Goal: Task Accomplishment & Management: Manage account settings

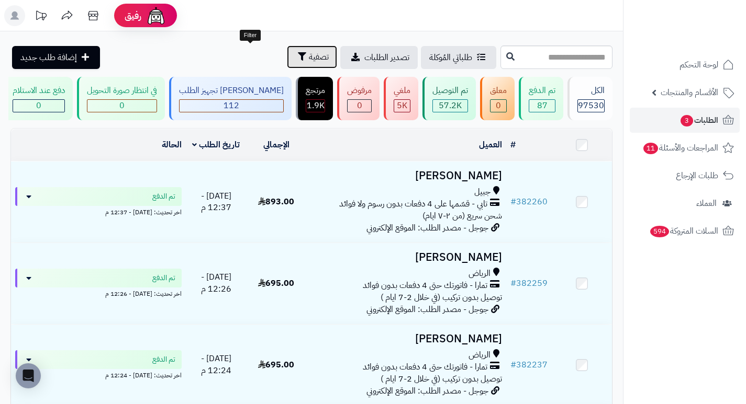
drag, startPoint x: 265, startPoint y: 54, endPoint x: 241, endPoint y: 88, distance: 41.7
click at [309, 54] on span "تصفية" at bounding box center [319, 57] width 20 height 13
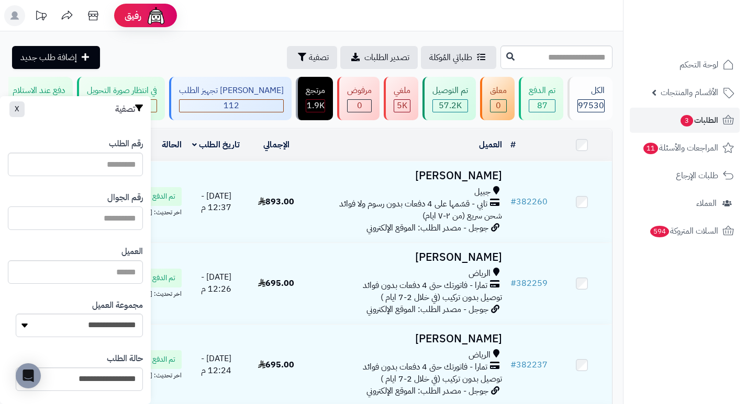
paste input "*********"
type input "*********"
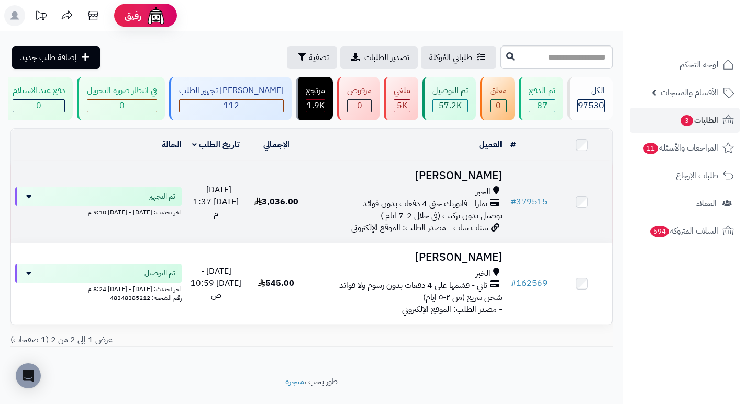
click at [435, 182] on h3 "Aisha ALMUTAIRI" at bounding box center [405, 176] width 191 height 12
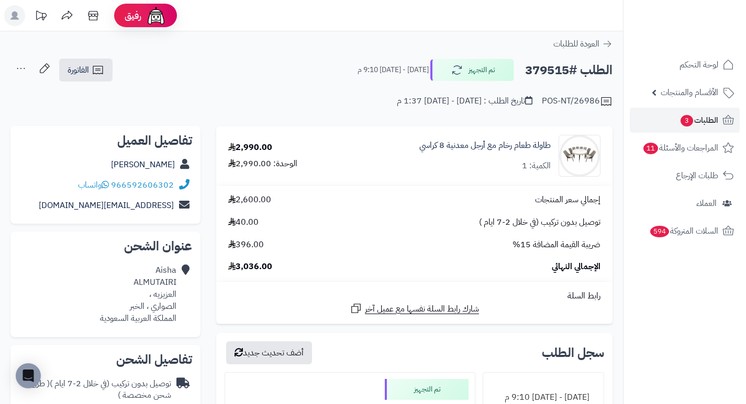
click at [544, 69] on h2 "الطلب #379515" at bounding box center [568, 70] width 87 height 21
copy h2 "379515"
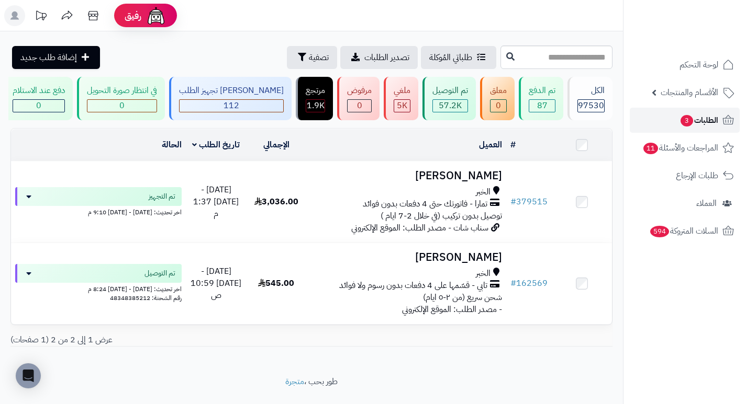
click at [715, 123] on span "الطلبات 3" at bounding box center [698, 120] width 39 height 15
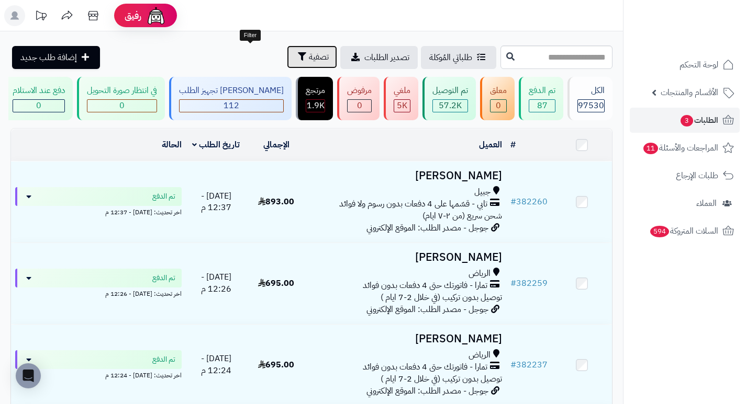
click at [309, 55] on span "تصفية" at bounding box center [319, 57] width 20 height 13
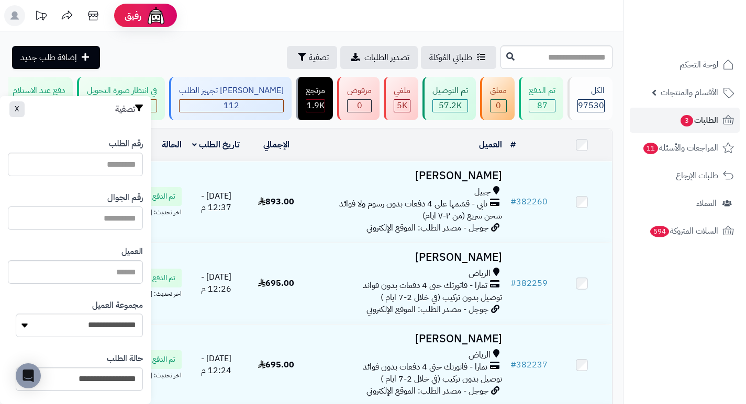
paste input "*********"
type input "*********"
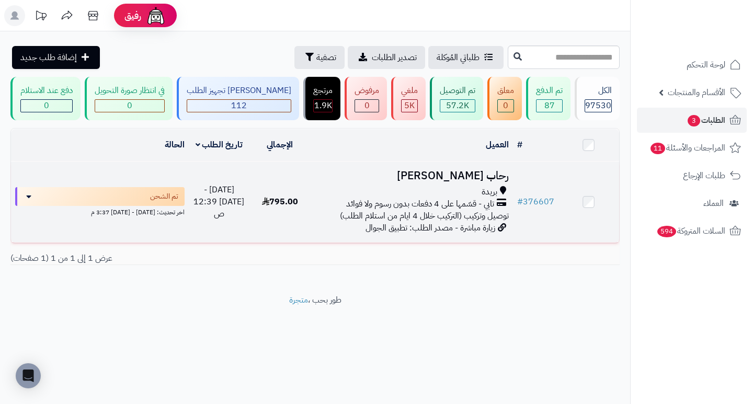
click at [472, 182] on h3 "رحاب [PERSON_NAME]" at bounding box center [411, 176] width 194 height 12
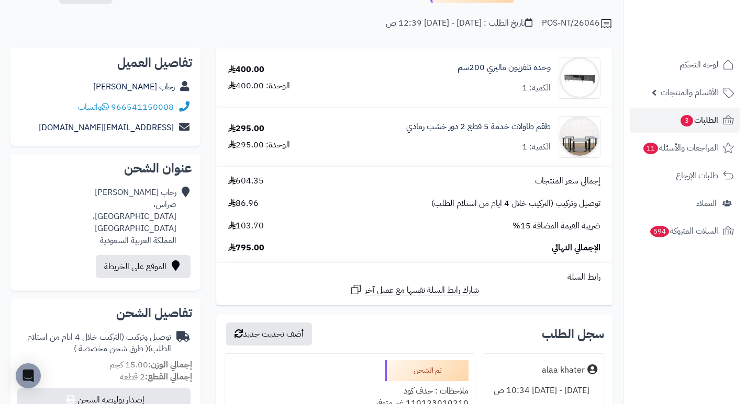
scroll to position [52, 0]
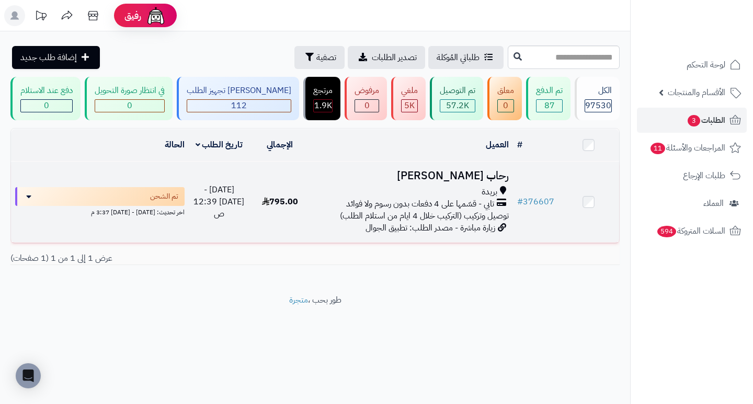
click at [474, 178] on h3 "رحاب عبدالرحمن" at bounding box center [411, 176] width 194 height 12
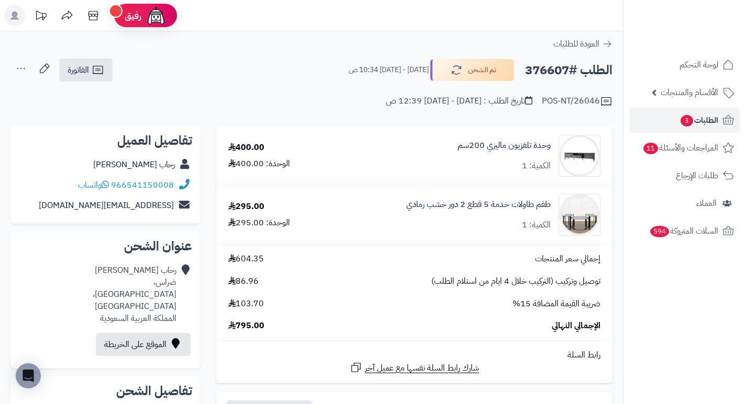
click at [544, 71] on h2 "الطلب #376607" at bounding box center [568, 70] width 87 height 21
copy h2 "376607"
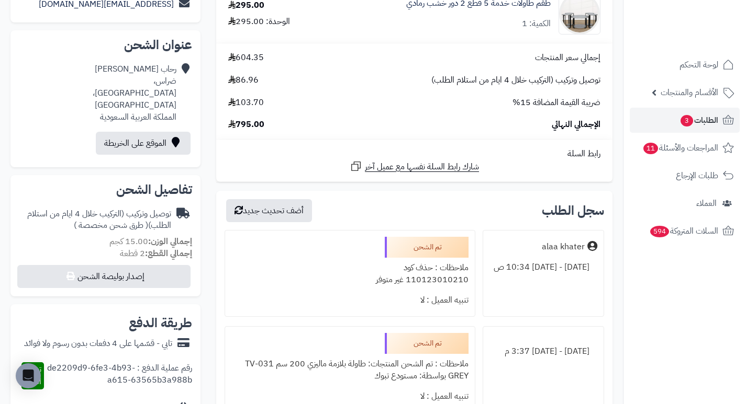
scroll to position [262, 0]
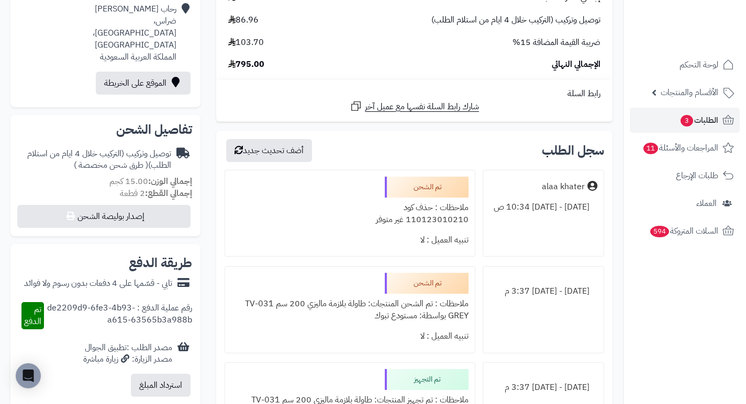
drag, startPoint x: 466, startPoint y: 209, endPoint x: 355, endPoint y: 230, distance: 112.9
click at [356, 229] on div "ملاحظات : حذف كود 110123010210 غير متوفر" at bounding box center [349, 214] width 236 height 32
click at [354, 246] on div "تنبيه العميل : لا" at bounding box center [349, 240] width 236 height 20
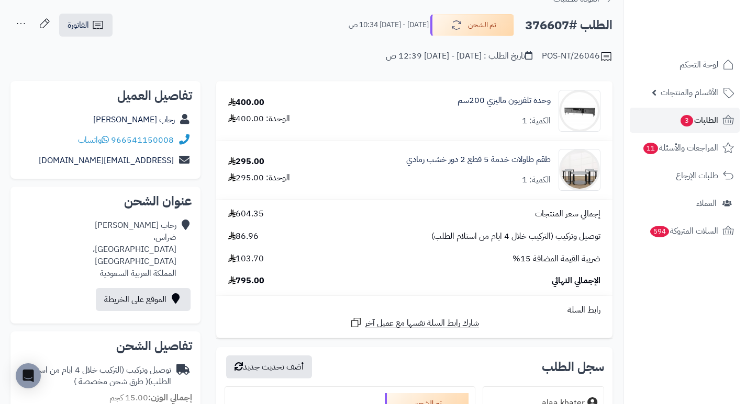
scroll to position [0, 0]
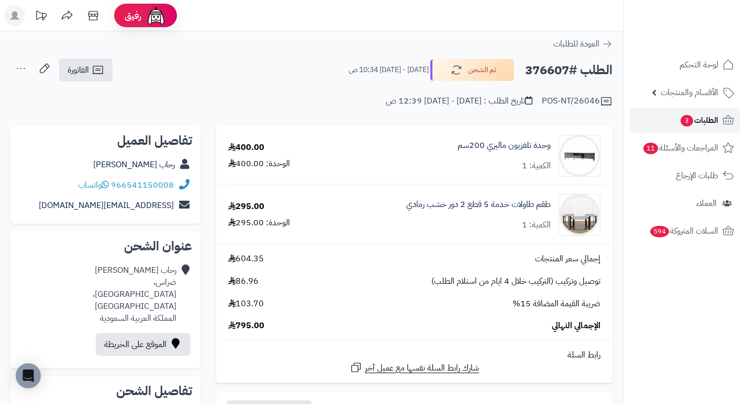
click at [683, 119] on span "3" at bounding box center [686, 121] width 13 height 12
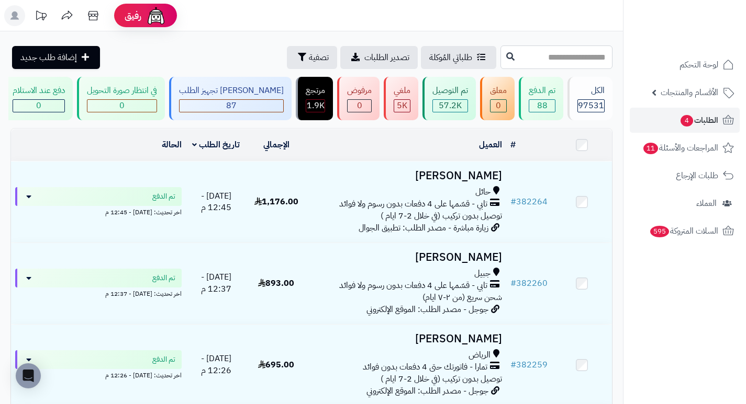
paste input "******"
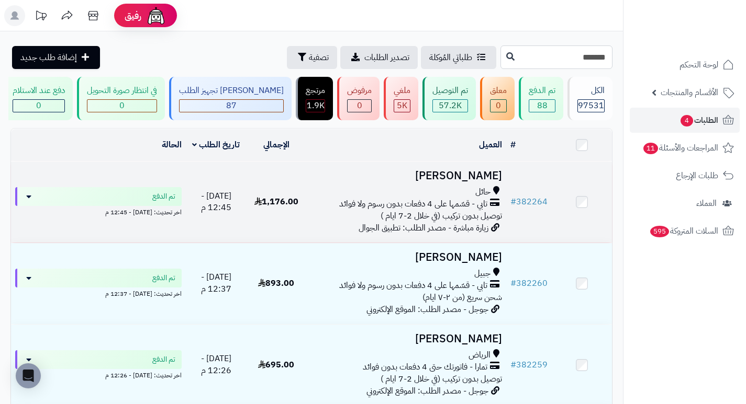
type input "******"
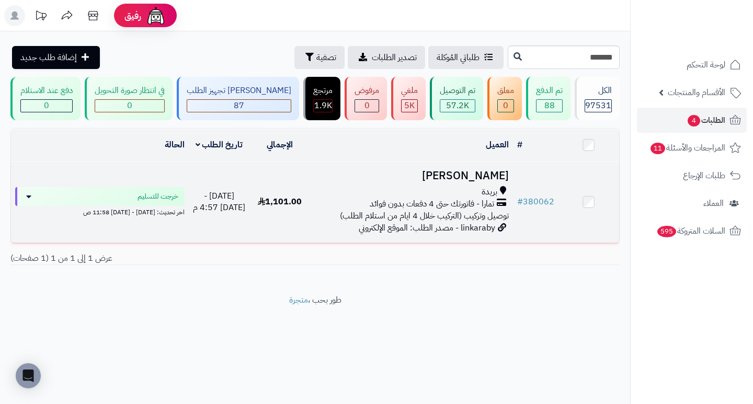
click at [489, 178] on h3 "Norah Saleh" at bounding box center [411, 176] width 194 height 12
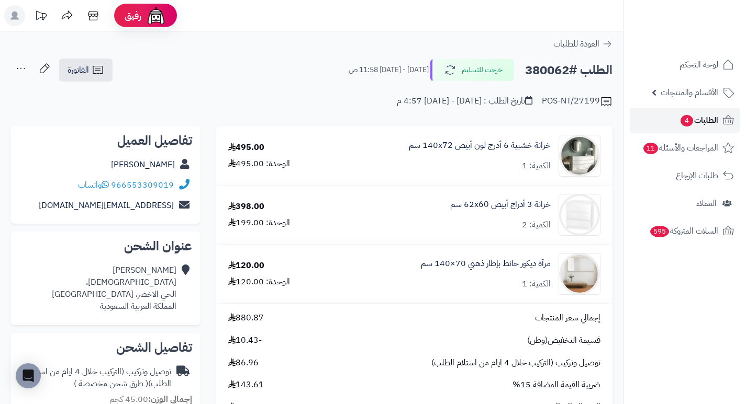
click at [675, 116] on link "الطلبات 4" at bounding box center [684, 120] width 110 height 25
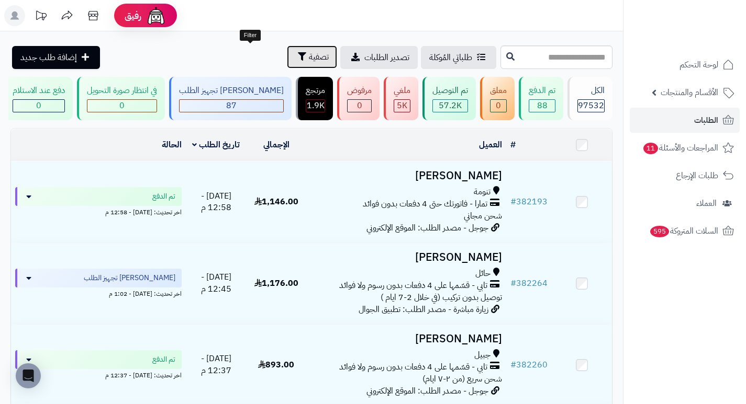
click at [309, 54] on span "تصفية" at bounding box center [319, 57] width 20 height 13
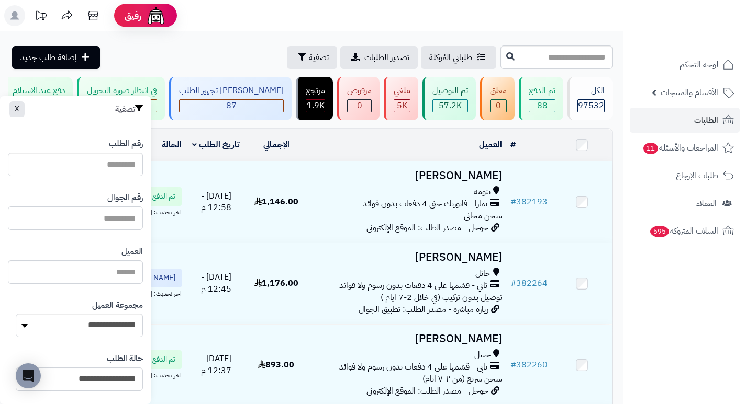
paste input "*********"
type input "*********"
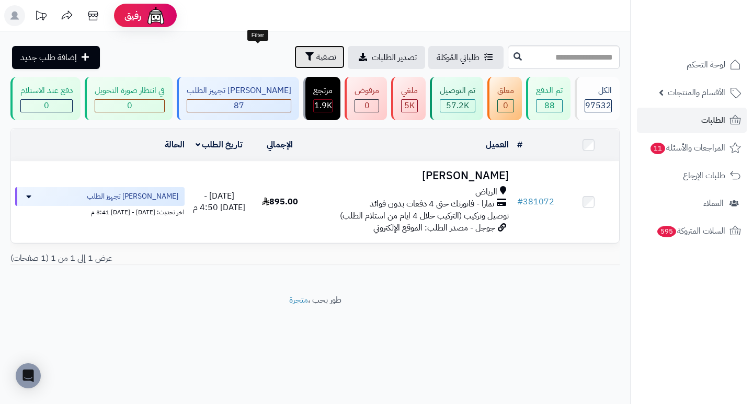
click at [317, 55] on span "تصفية" at bounding box center [327, 57] width 20 height 13
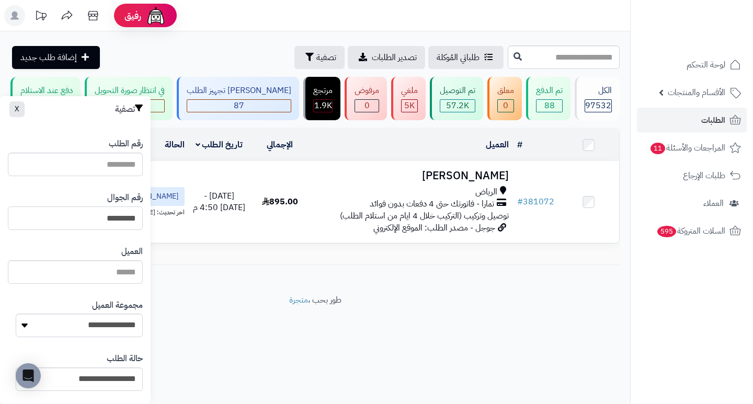
click at [65, 217] on input "*********" at bounding box center [75, 219] width 135 height 24
paste input "*********"
type input "*********"
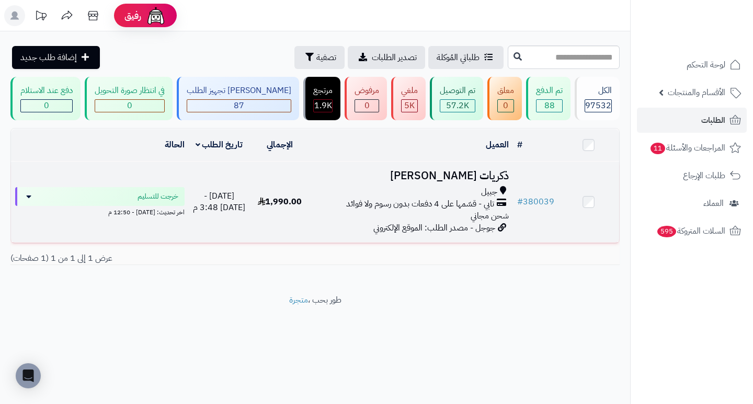
click at [466, 175] on h3 "ذكريات [PERSON_NAME]" at bounding box center [411, 176] width 194 height 12
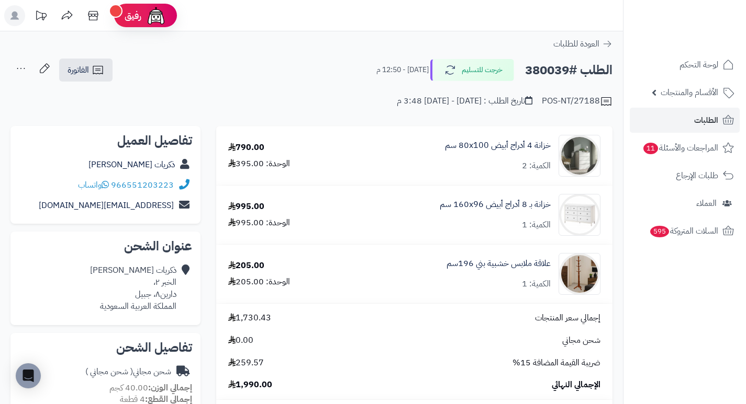
click at [544, 72] on h2 "الطلب #380039" at bounding box center [568, 70] width 87 height 21
copy h2 "380039"
click at [344, 96] on div "POS-NT/27188 تاريخ الطلب : الأحد - ٢٨ سبتمبر ٢٠٢٥ - 3:48 م" at bounding box center [311, 95] width 602 height 25
click at [344, 69] on div "الطلب #380039 خرجت للتسليم اليوم - 12:50 م الفاتورة طباعة الفاتورة إرسال الفاتو…" at bounding box center [311, 70] width 602 height 25
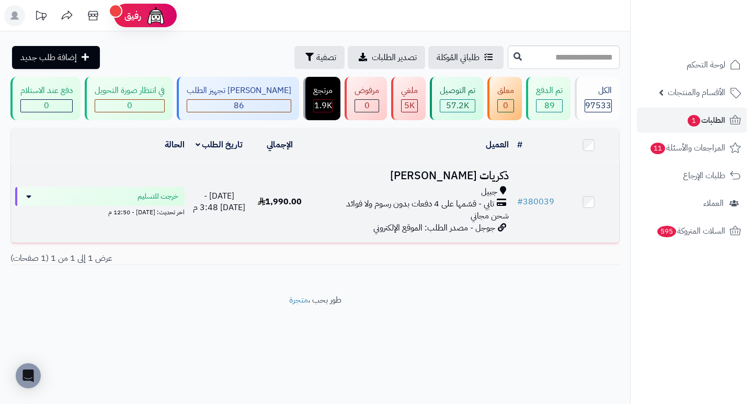
click at [483, 179] on h3 "ذكريات [PERSON_NAME]" at bounding box center [411, 176] width 194 height 12
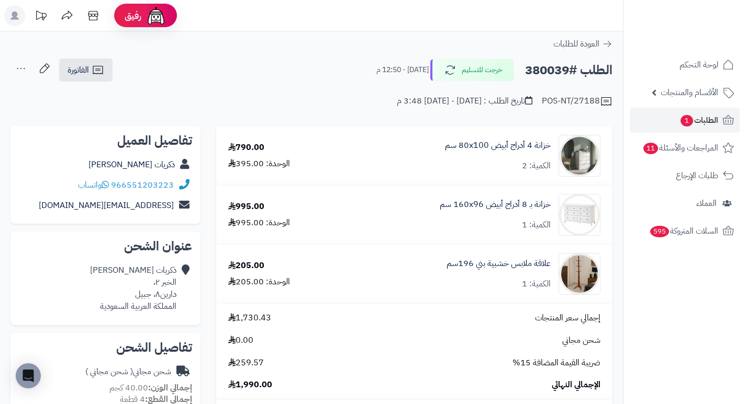
click at [349, 96] on div "POS-NT/27188 تاريخ الطلب : الأحد - ٢٨ سبتمبر ٢٠٢٥ - 3:48 م" at bounding box center [311, 95] width 602 height 25
click at [702, 116] on span "الطلبات 1" at bounding box center [698, 120] width 39 height 15
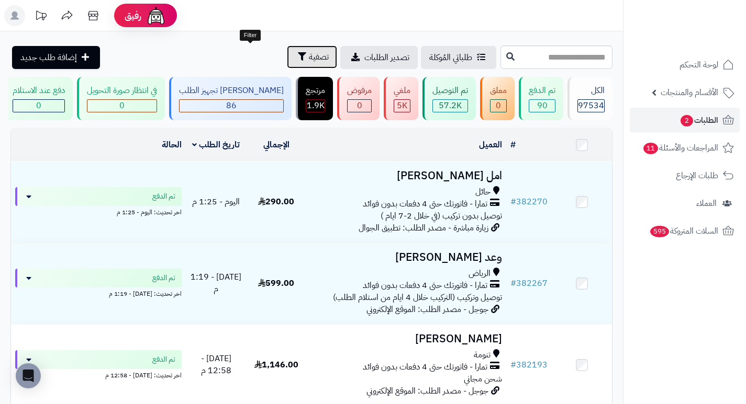
click at [309, 53] on span "تصفية" at bounding box center [319, 57] width 20 height 13
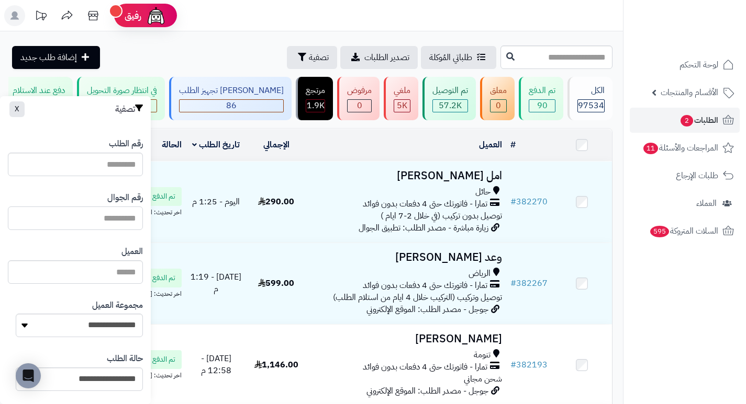
paste input "*********"
type input "*********"
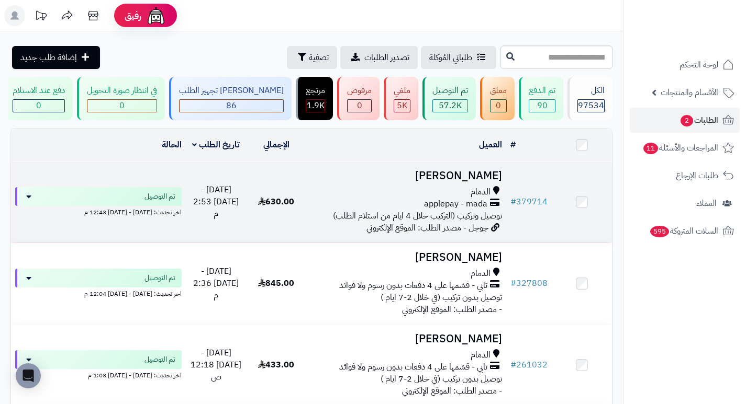
click at [475, 182] on h3 "[PERSON_NAME]" at bounding box center [405, 176] width 191 height 12
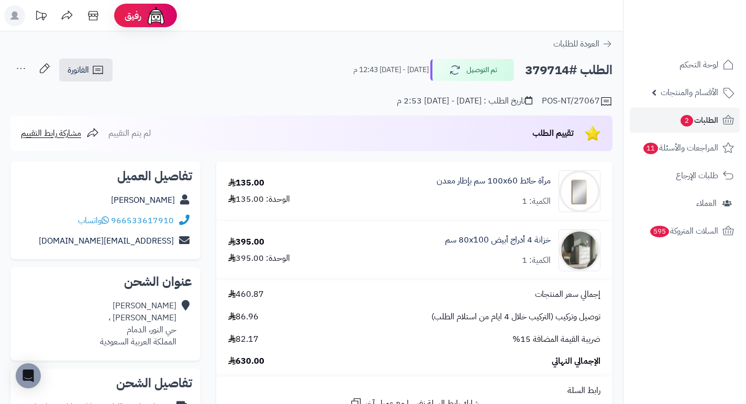
click at [551, 67] on h2 "الطلب #379714" at bounding box center [568, 70] width 87 height 21
copy h2 "379714"
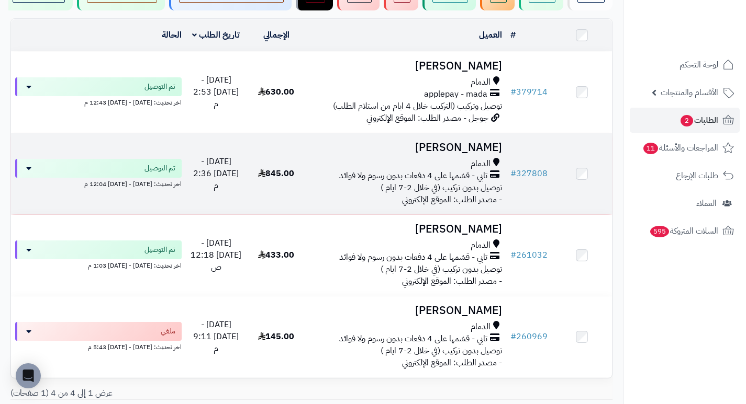
scroll to position [157, 0]
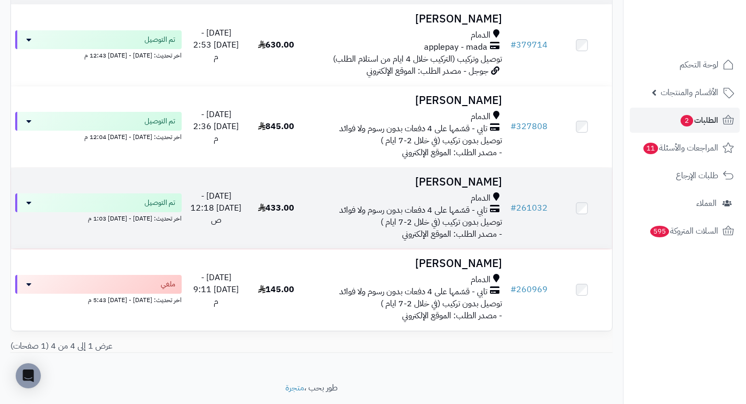
click at [482, 186] on h3 "شذى احمد" at bounding box center [405, 182] width 191 height 12
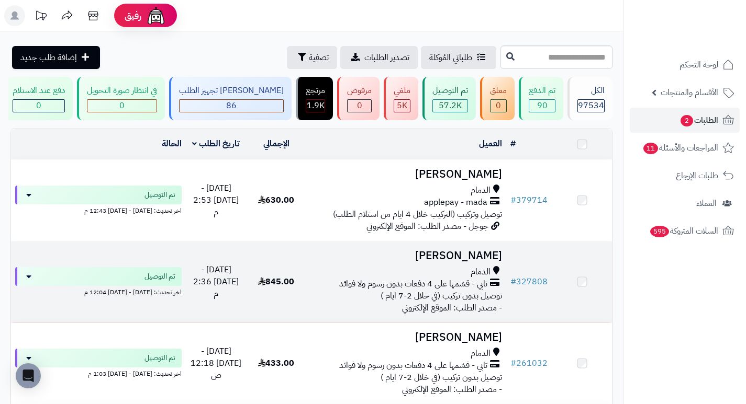
scroll to position [157, 0]
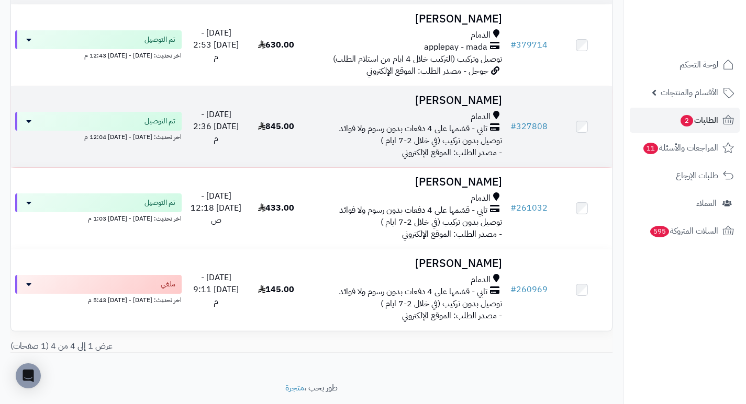
click at [476, 107] on h3 "[PERSON_NAME]" at bounding box center [405, 101] width 191 height 12
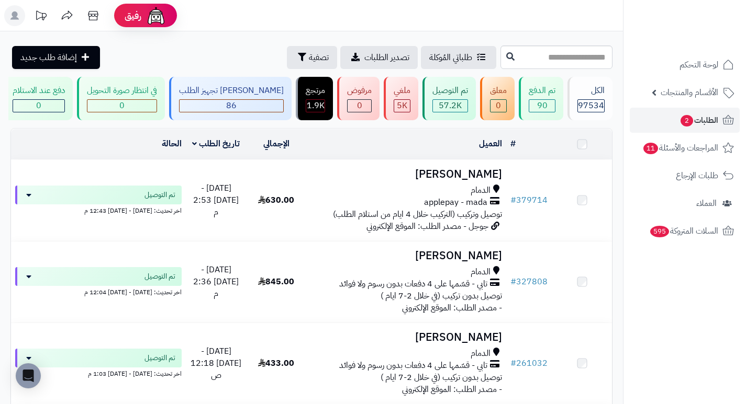
scroll to position [157, 0]
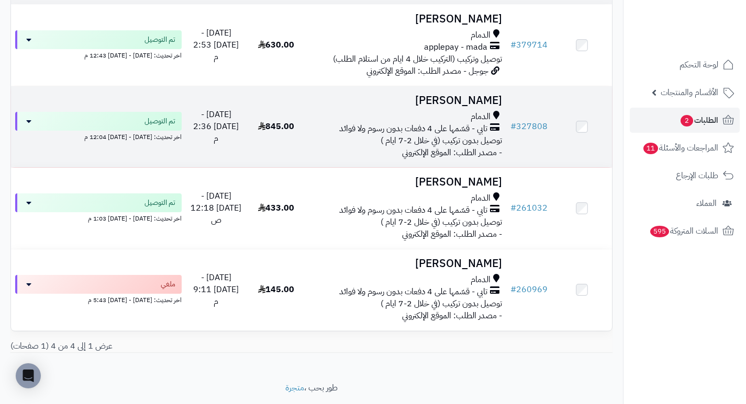
click at [460, 107] on h3 "شذى احمد" at bounding box center [405, 101] width 191 height 12
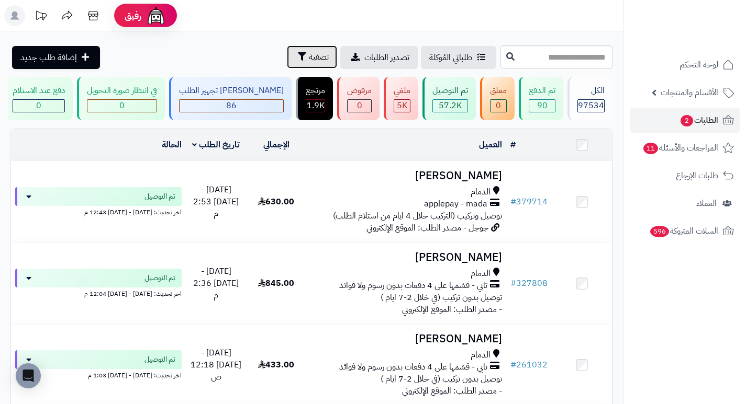
click at [287, 68] on button "تصفية" at bounding box center [312, 57] width 50 height 23
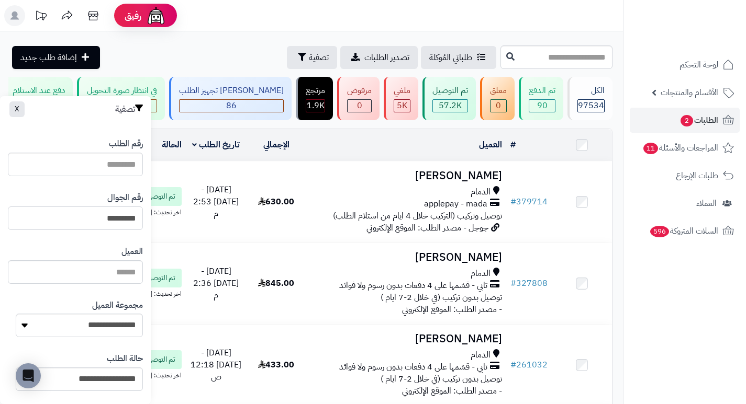
click at [78, 229] on input "*********" at bounding box center [75, 219] width 135 height 24
click at [78, 227] on input "*********" at bounding box center [75, 219] width 135 height 24
type input "*"
paste input "*********"
type input "*********"
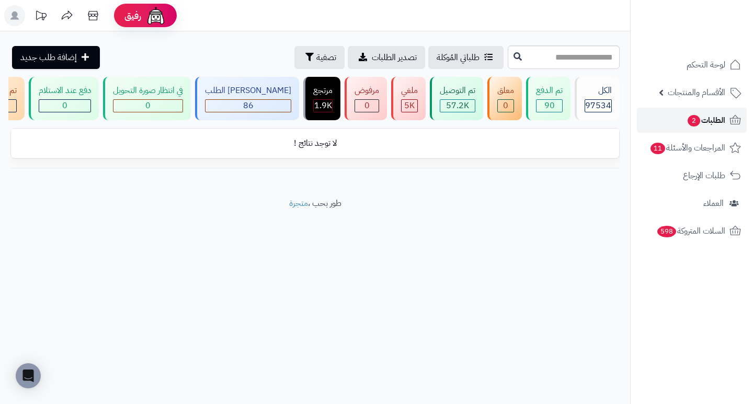
click at [724, 121] on span "الطلبات 2" at bounding box center [706, 120] width 39 height 15
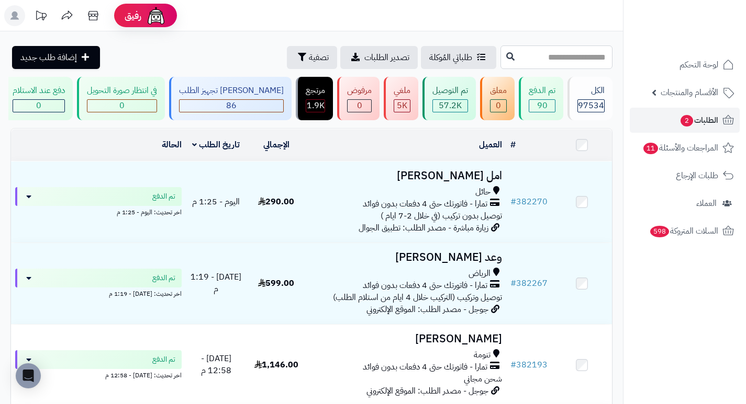
drag, startPoint x: 0, startPoint y: 0, endPoint x: 603, endPoint y: 55, distance: 605.8
click at [603, 55] on input "text" at bounding box center [556, 58] width 112 height 24
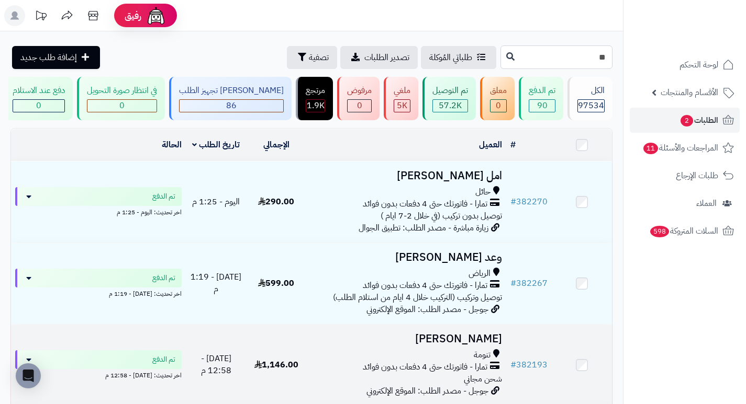
type input "**"
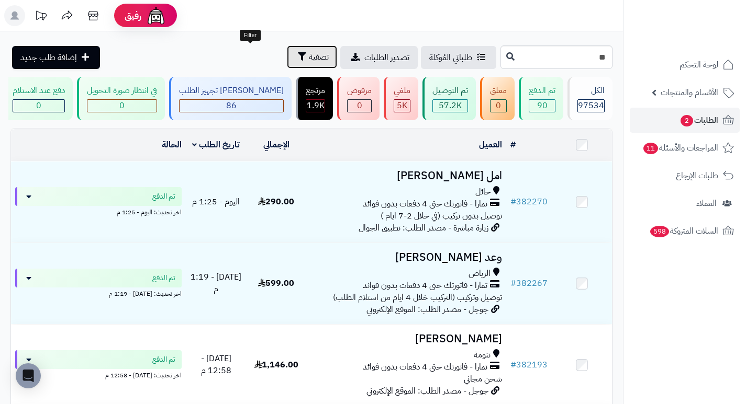
click at [309, 51] on span "تصفية" at bounding box center [319, 57] width 20 height 13
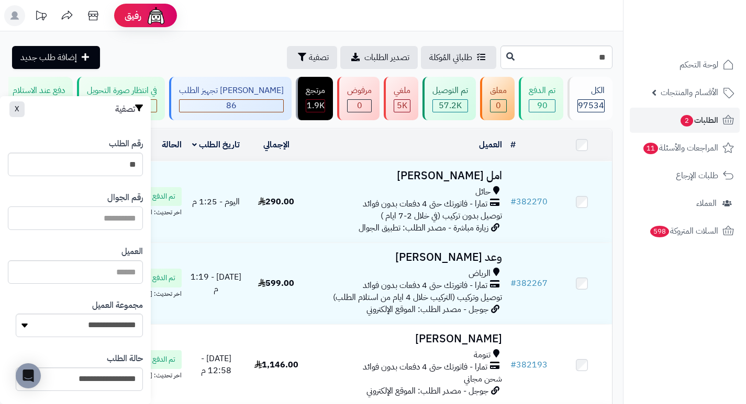
click at [112, 222] on input "text" at bounding box center [75, 219] width 135 height 24
type input "*********"
click at [122, 165] on input "**" at bounding box center [75, 165] width 135 height 24
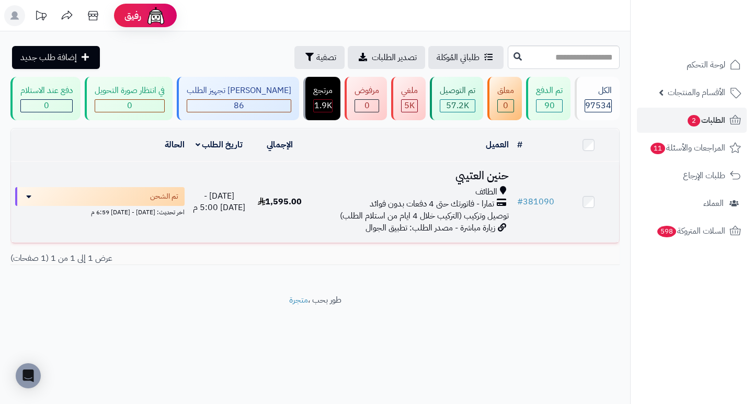
click at [488, 182] on h3 "حنين العتيبي" at bounding box center [411, 176] width 194 height 12
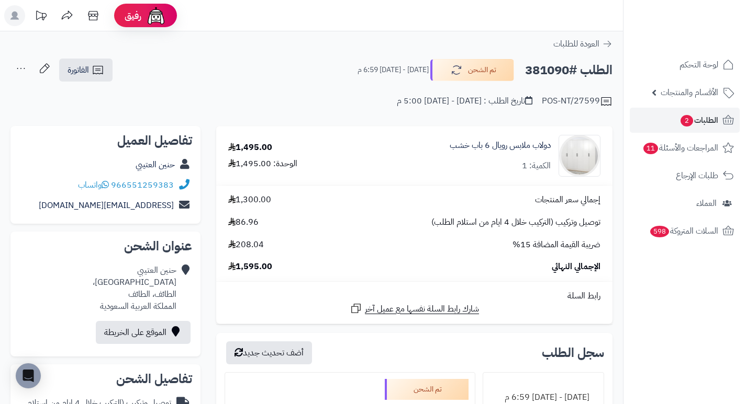
click at [556, 69] on h2 "الطلب #381090" at bounding box center [568, 70] width 87 height 21
copy h2 "381090"
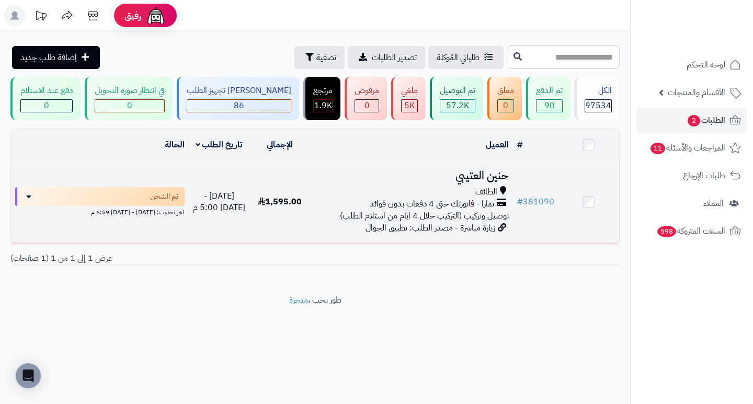
click at [470, 179] on h3 "حنين العتيبي" at bounding box center [411, 176] width 194 height 12
click at [495, 174] on h3 "حنين العتيبي" at bounding box center [411, 176] width 194 height 12
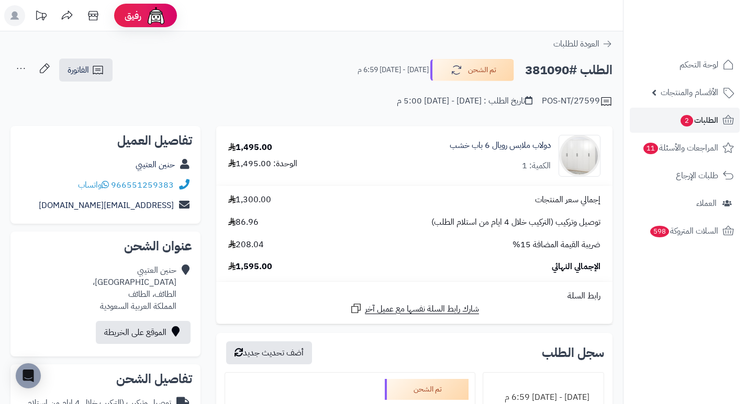
click at [687, 116] on span "2" at bounding box center [686, 121] width 13 height 12
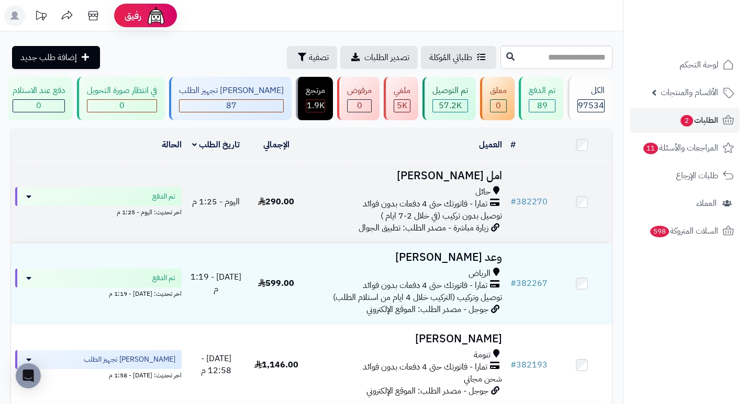
click at [486, 176] on h3 "امل [PERSON_NAME]" at bounding box center [405, 176] width 191 height 12
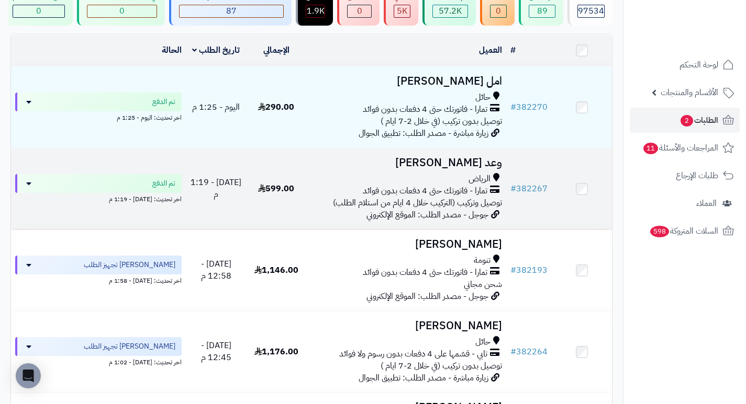
scroll to position [105, 0]
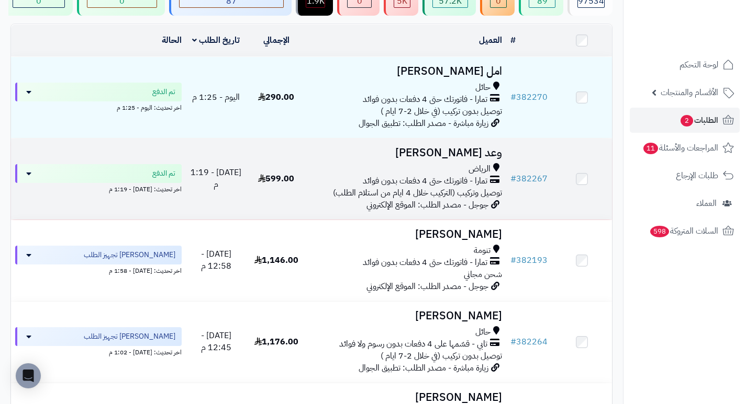
click at [490, 154] on h3 "وعد المطيري" at bounding box center [405, 153] width 191 height 12
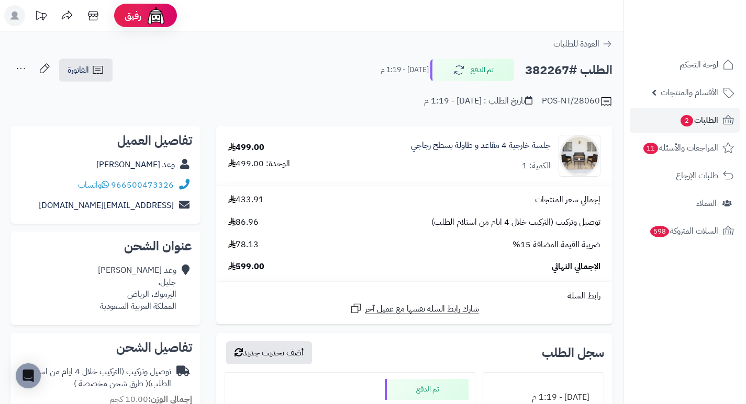
drag, startPoint x: 360, startPoint y: 89, endPoint x: 339, endPoint y: 86, distance: 21.7
click at [339, 86] on div "POS-NT/28060 تاريخ الطلب : [DATE] - 1:19 م" at bounding box center [311, 95] width 602 height 25
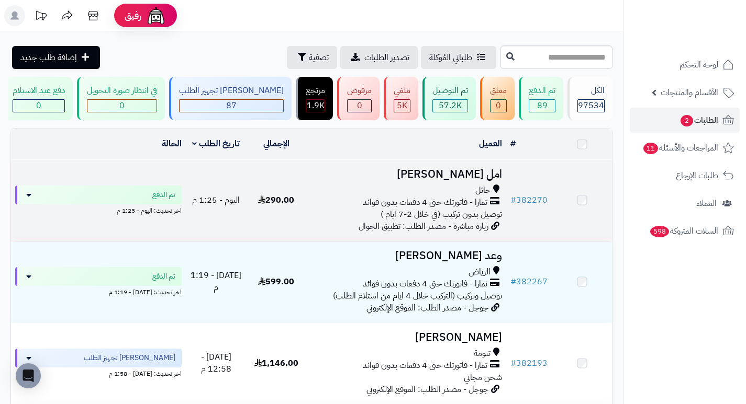
scroll to position [105, 0]
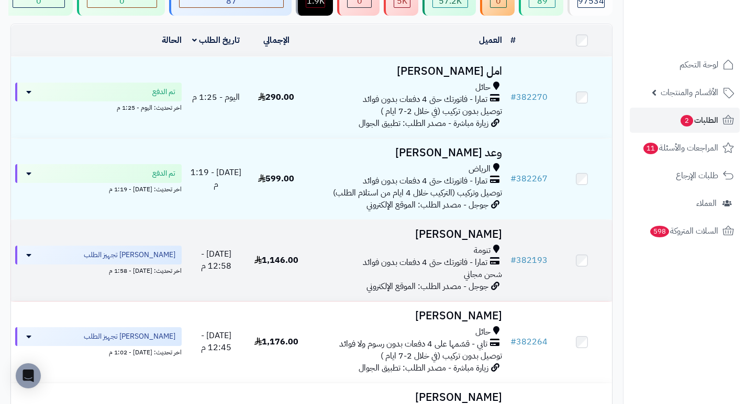
click at [475, 240] on h3 "[PERSON_NAME]" at bounding box center [405, 235] width 191 height 12
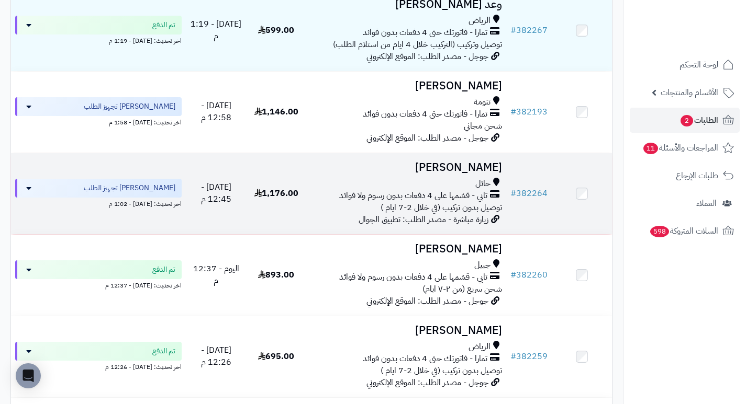
scroll to position [262, 0]
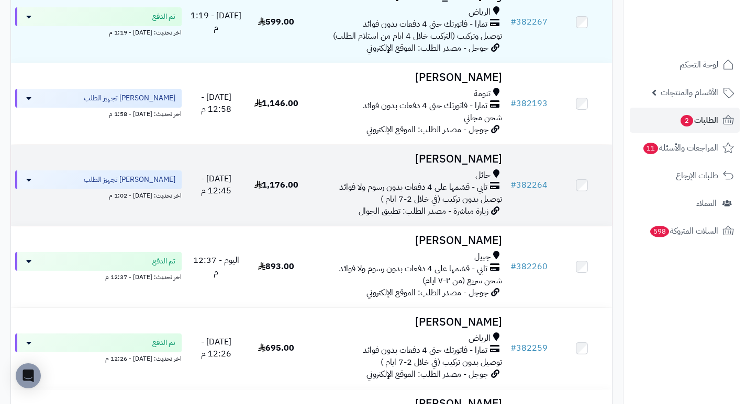
click at [465, 163] on h3 "[PERSON_NAME]" at bounding box center [405, 159] width 191 height 12
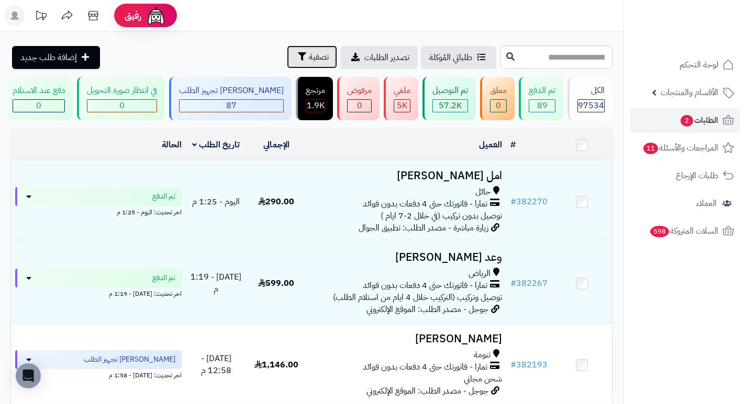
click at [287, 63] on button "تصفية" at bounding box center [312, 57] width 50 height 23
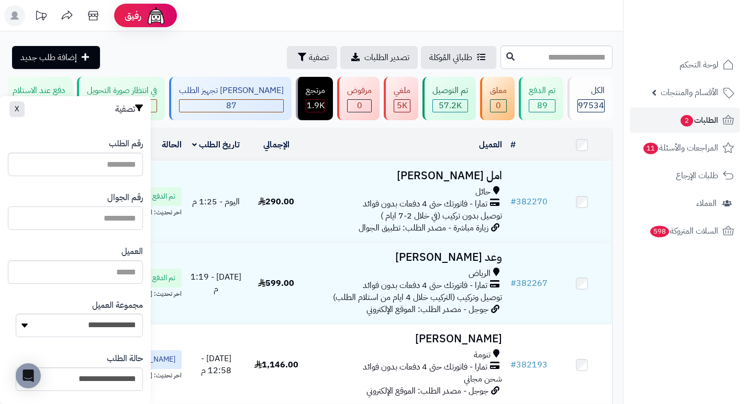
paste input "*********"
type input "*********"
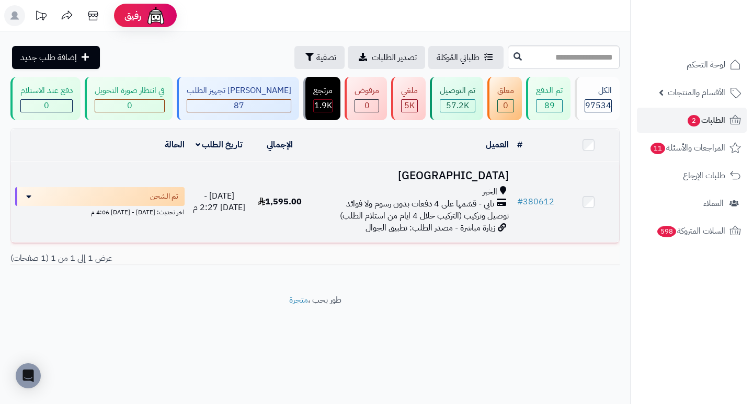
click at [509, 182] on h3 "[GEOGRAPHIC_DATA]" at bounding box center [411, 176] width 194 height 12
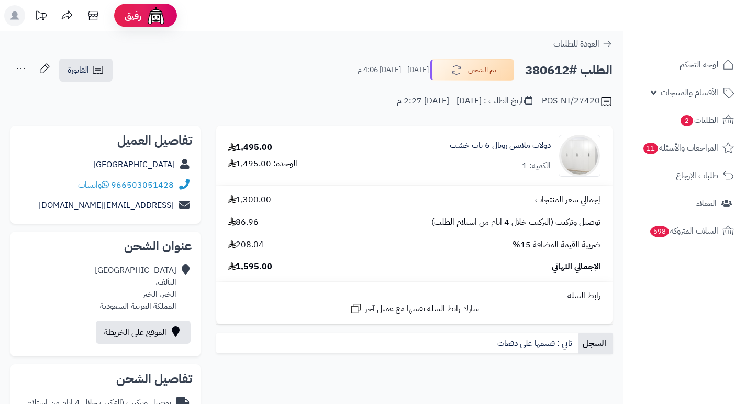
click at [554, 70] on h2 "الطلب #380612" at bounding box center [568, 70] width 87 height 21
copy h2 "380612"
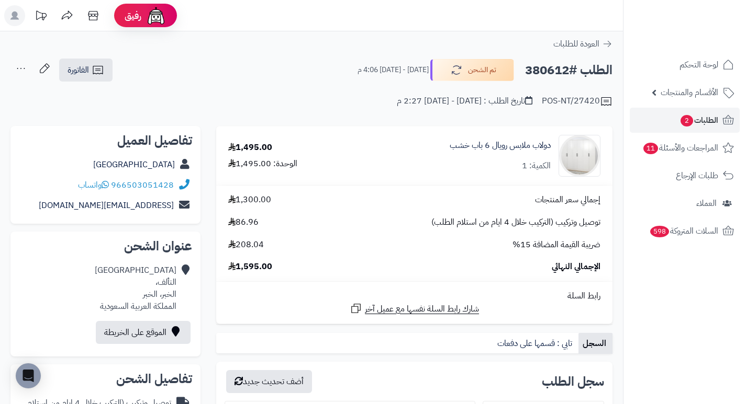
click at [696, 117] on span "الطلبات 2" at bounding box center [698, 120] width 39 height 15
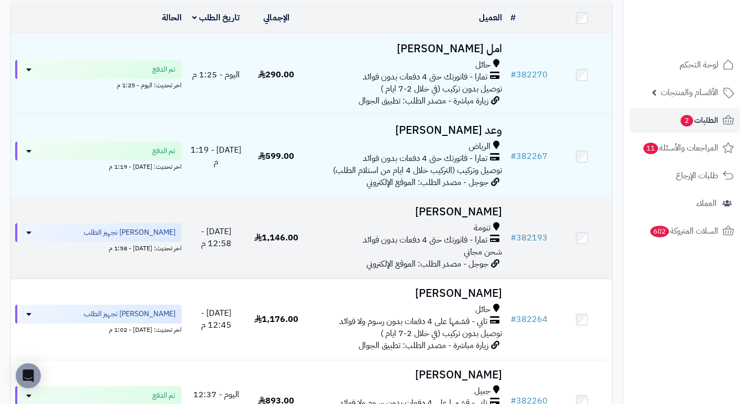
scroll to position [157, 0]
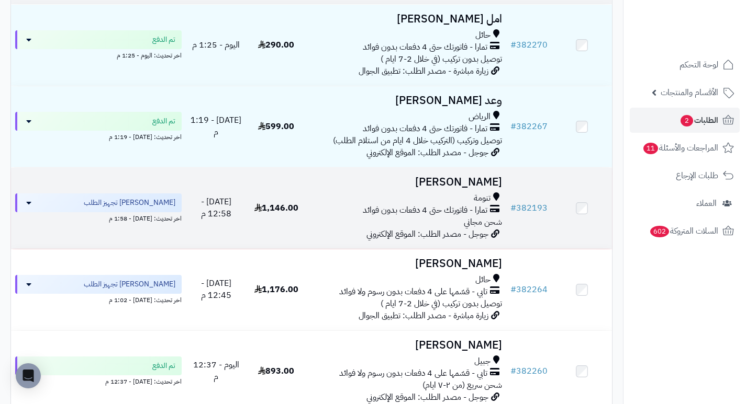
click at [488, 188] on h3 "أشواق الاسمري" at bounding box center [405, 182] width 191 height 12
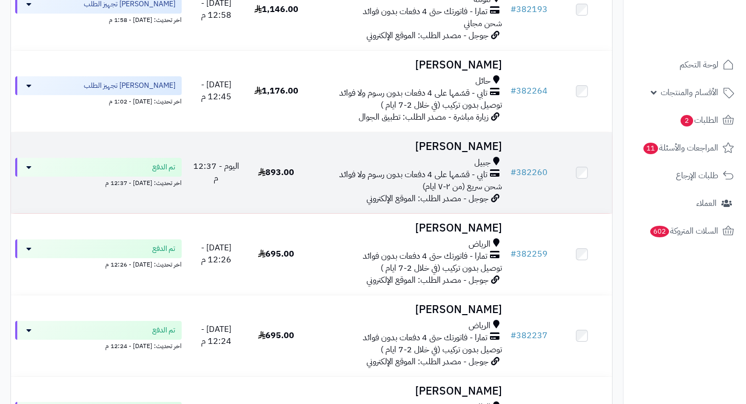
scroll to position [377, 0]
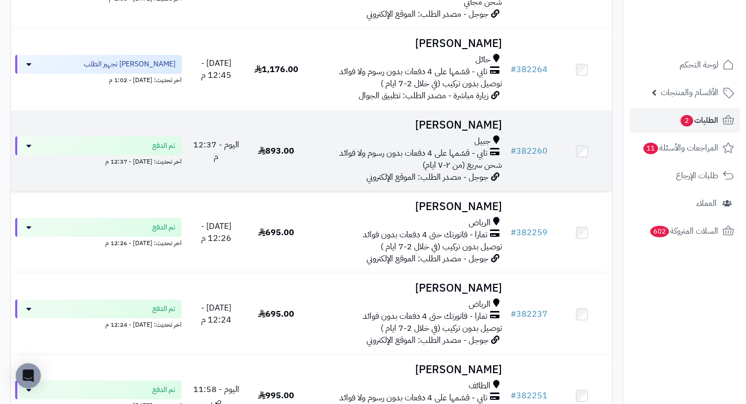
click at [498, 125] on h3 "[PERSON_NAME]" at bounding box center [405, 125] width 191 height 12
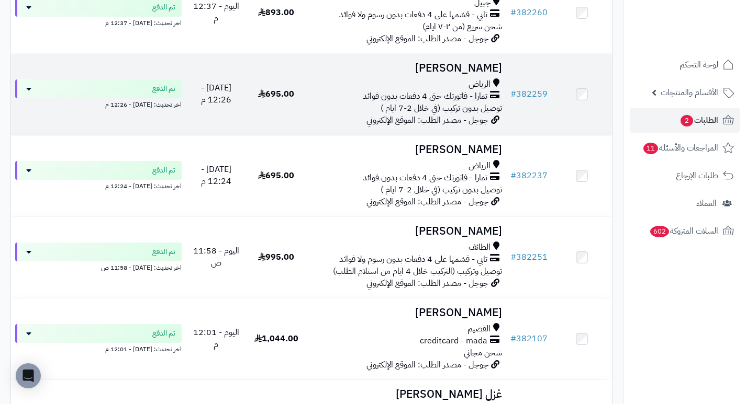
scroll to position [534, 0]
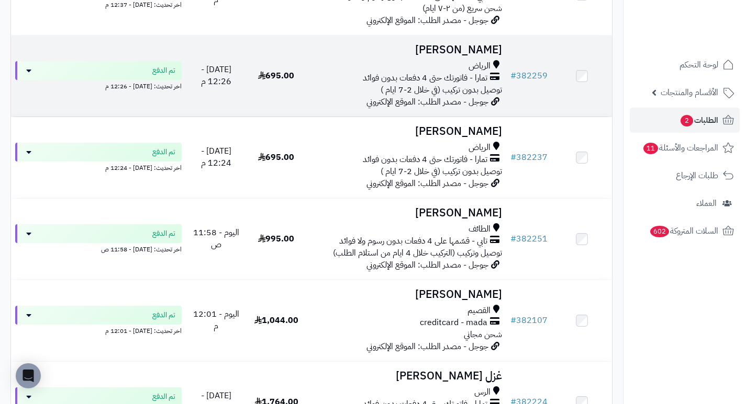
click at [487, 56] on h3 "اماني علي" at bounding box center [405, 50] width 191 height 12
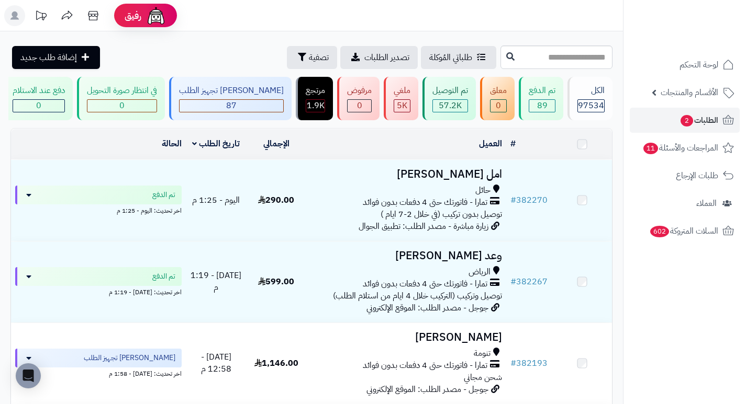
scroll to position [534, 0]
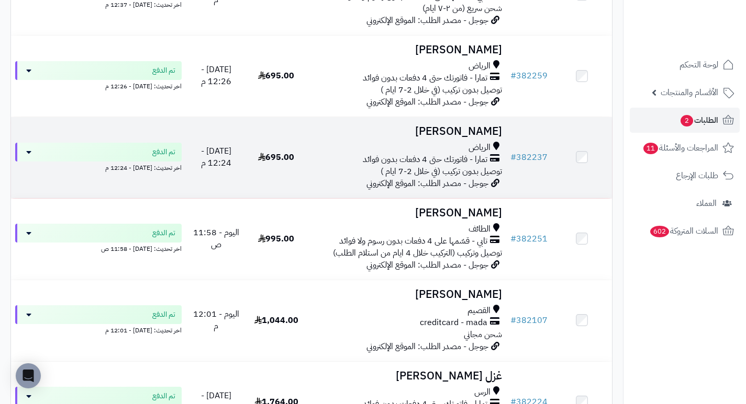
click at [496, 133] on h3 "[PERSON_NAME]" at bounding box center [405, 132] width 191 height 12
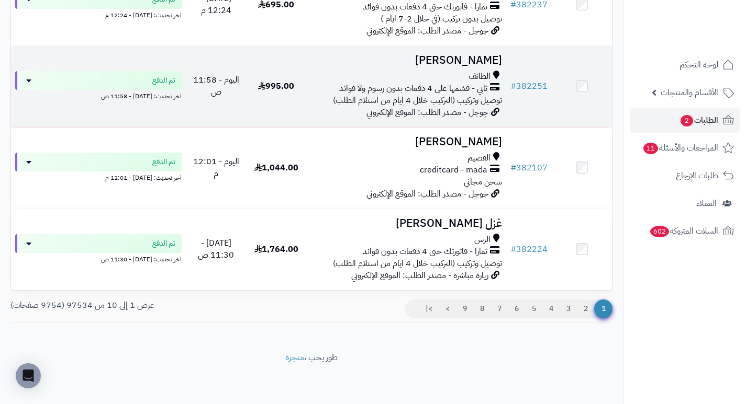
scroll to position [691, 0]
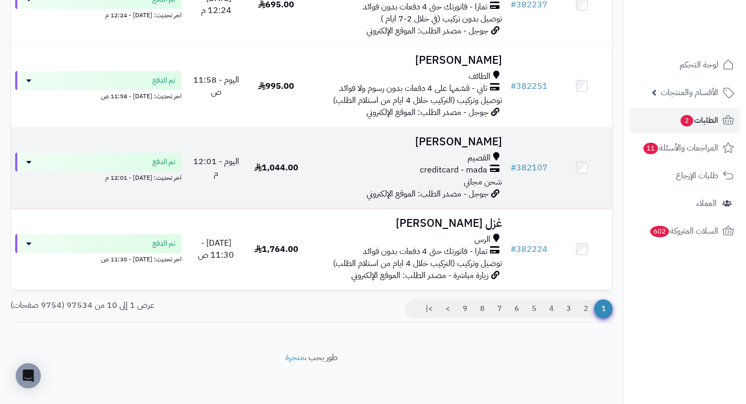
click at [455, 143] on h3 "[PERSON_NAME]" at bounding box center [405, 142] width 191 height 12
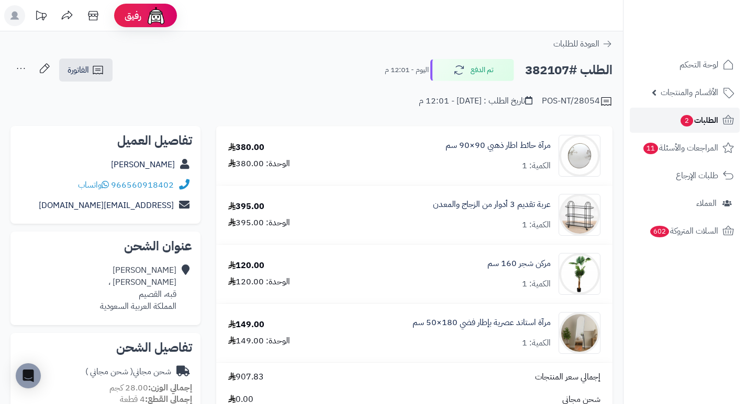
click at [715, 128] on link "الطلبات 2" at bounding box center [684, 120] width 110 height 25
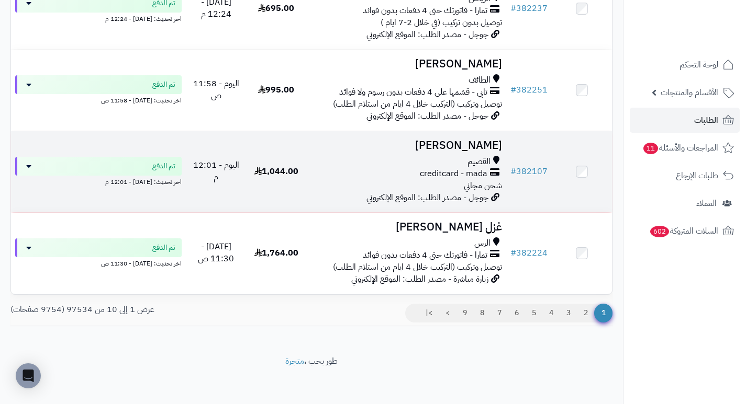
scroll to position [693, 0]
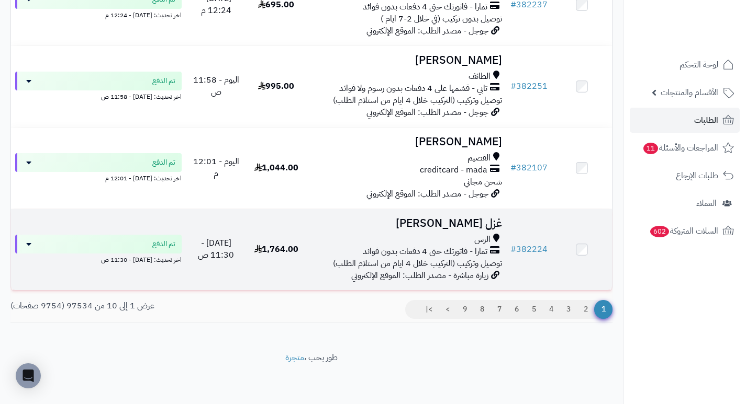
click at [484, 226] on h3 "غزل محمد" at bounding box center [405, 224] width 191 height 12
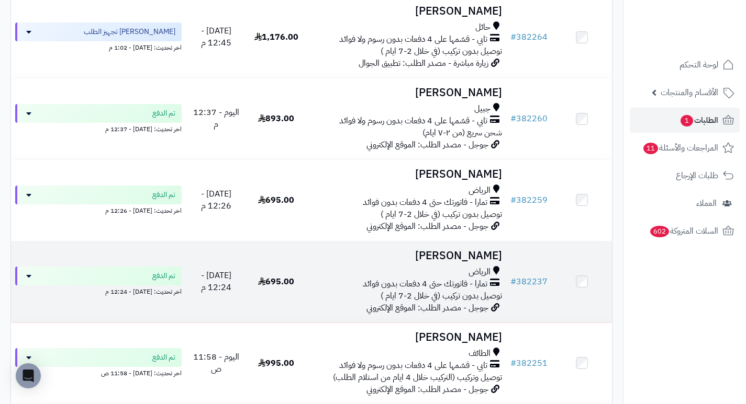
scroll to position [693, 0]
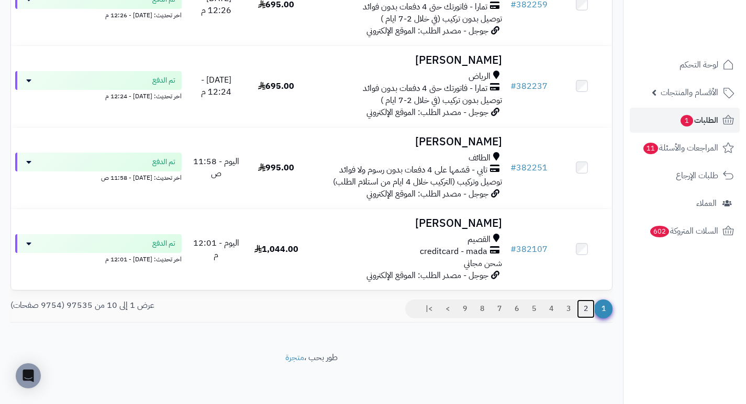
click at [584, 308] on link "2" at bounding box center [586, 309] width 18 height 19
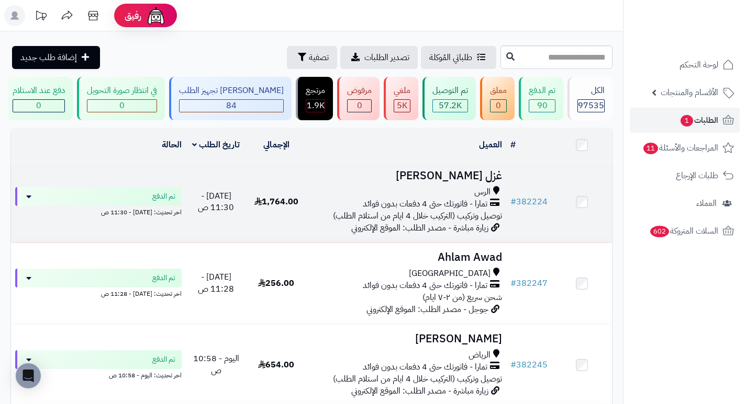
click at [490, 182] on h3 "غزل محمد" at bounding box center [405, 176] width 191 height 12
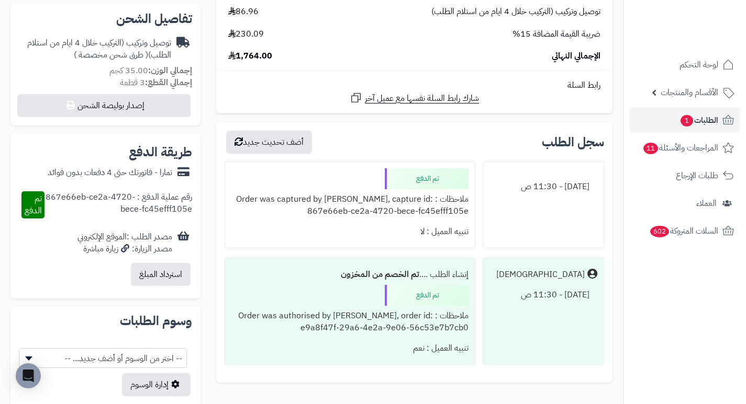
scroll to position [366, 0]
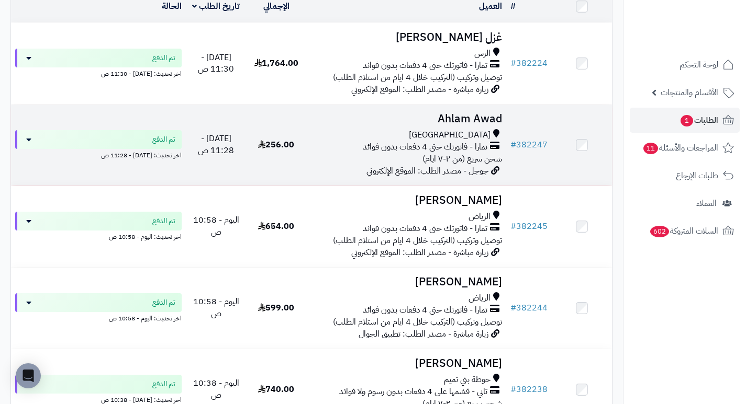
scroll to position [157, 0]
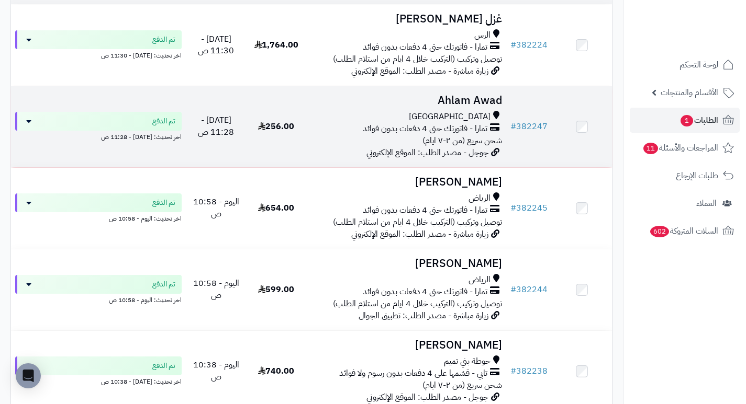
click at [480, 106] on h3 "Ahlam Awad" at bounding box center [405, 101] width 191 height 12
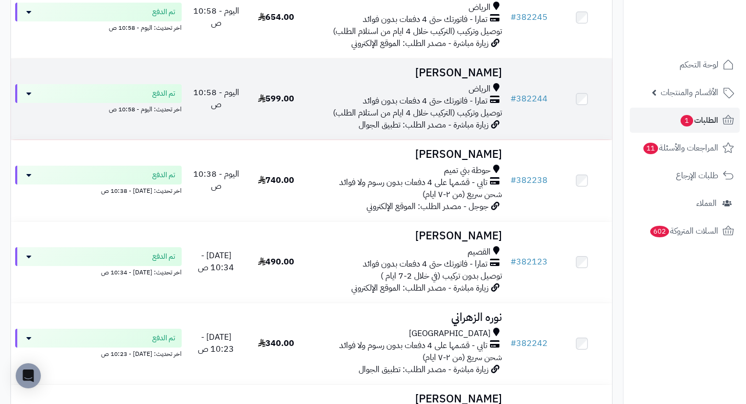
scroll to position [366, 0]
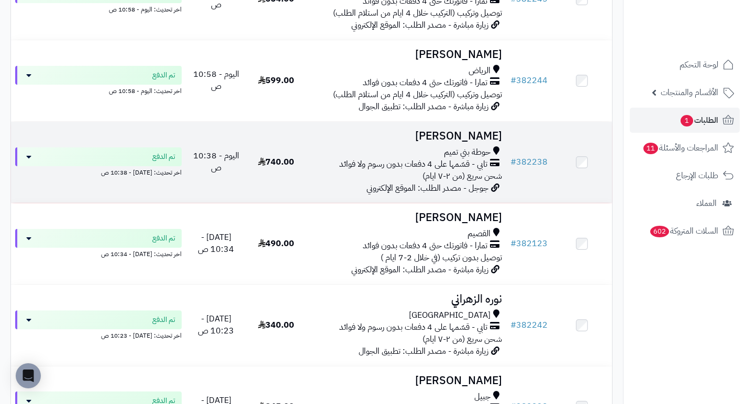
click at [502, 141] on h3 "أروى ابراهيم" at bounding box center [405, 136] width 191 height 12
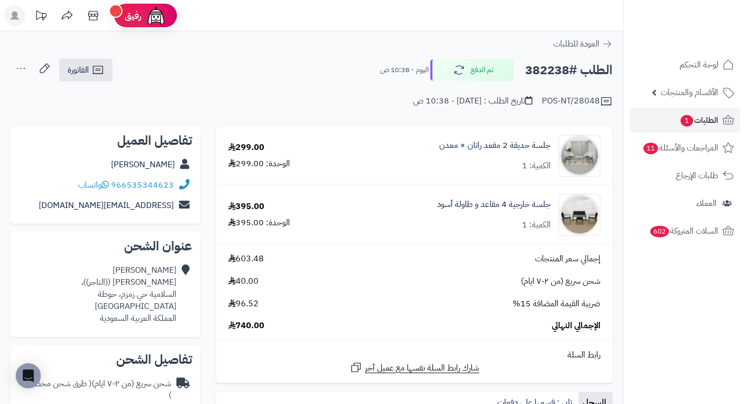
drag, startPoint x: 385, startPoint y: 117, endPoint x: 334, endPoint y: 69, distance: 69.9
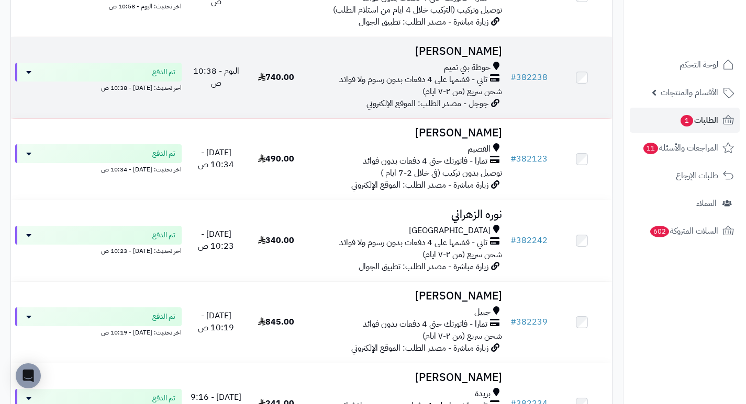
scroll to position [471, 0]
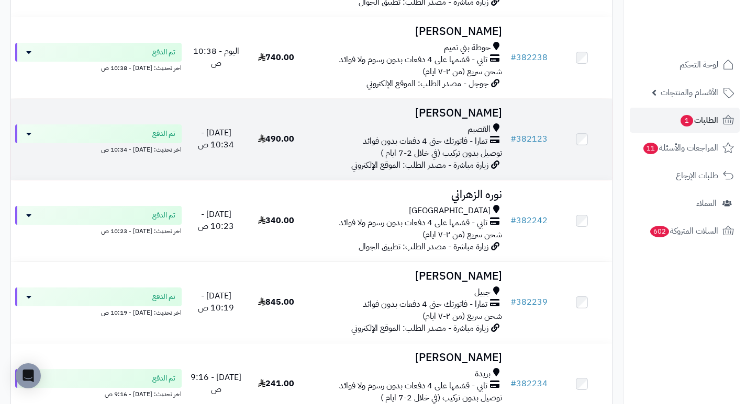
click at [491, 118] on h3 "[PERSON_NAME]" at bounding box center [405, 113] width 191 height 12
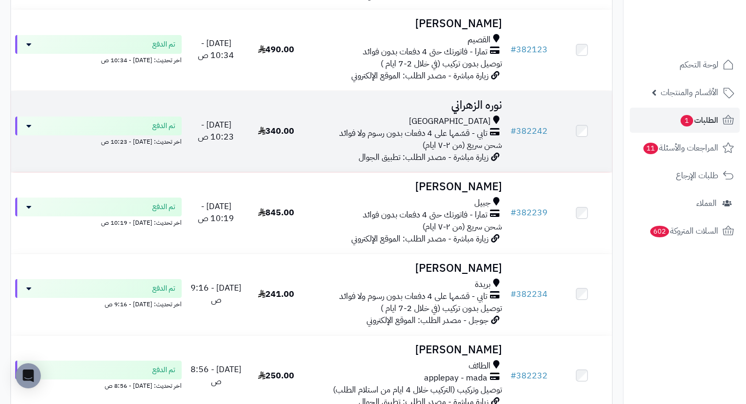
scroll to position [575, 0]
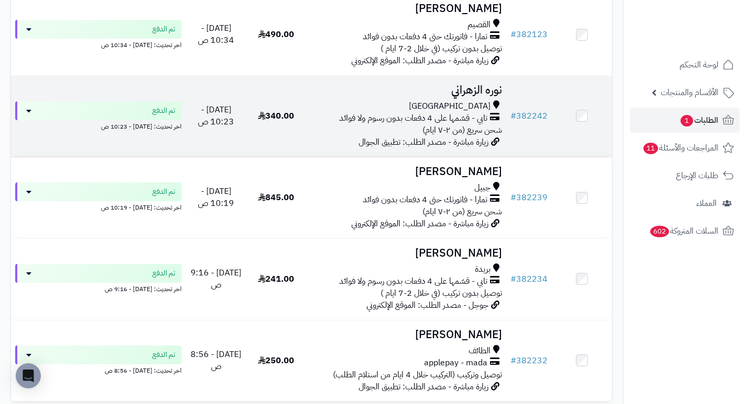
click at [476, 90] on h3 "نوره الزهراني" at bounding box center [405, 90] width 191 height 12
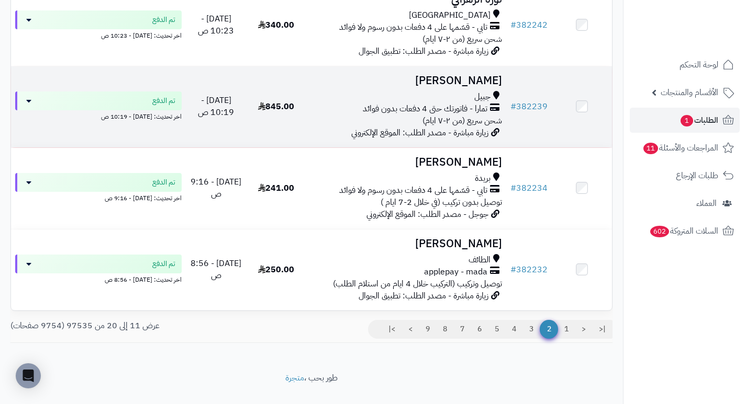
scroll to position [680, 0]
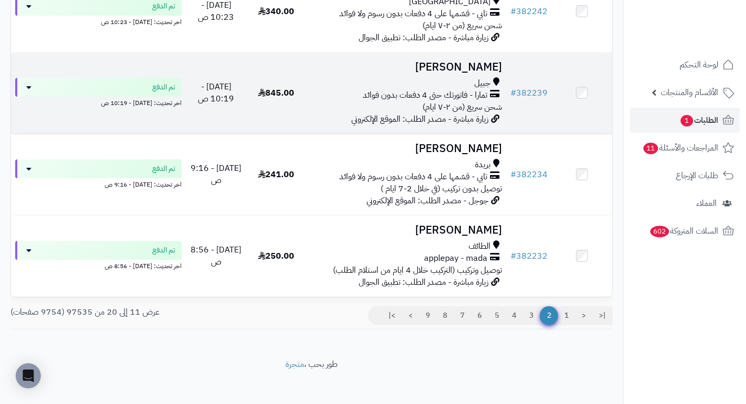
click at [453, 72] on h3 "[PERSON_NAME]" at bounding box center [405, 67] width 191 height 12
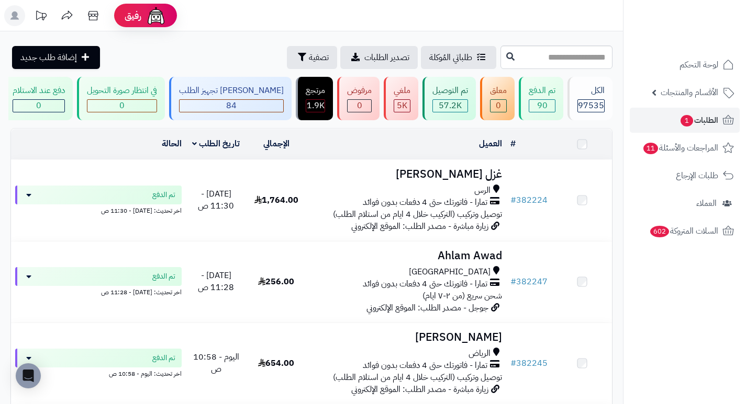
scroll to position [693, 0]
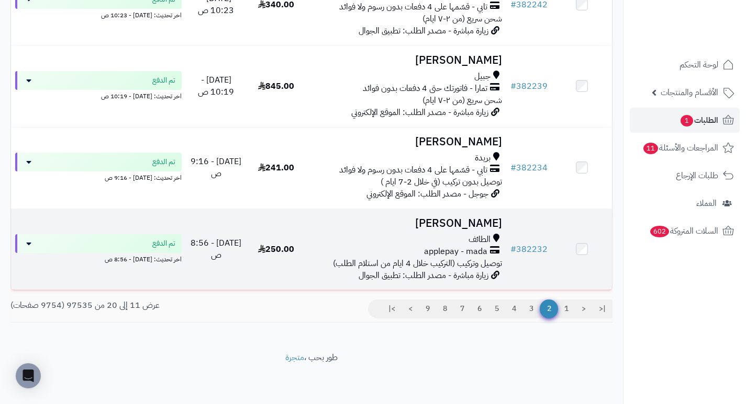
click at [486, 218] on h3 "[PERSON_NAME]" at bounding box center [405, 224] width 191 height 12
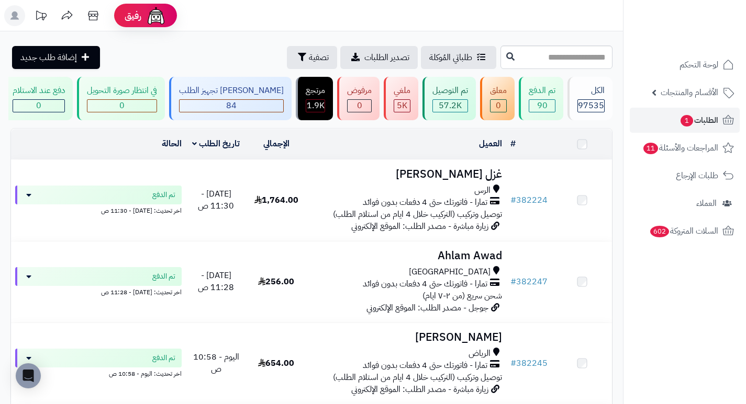
scroll to position [693, 0]
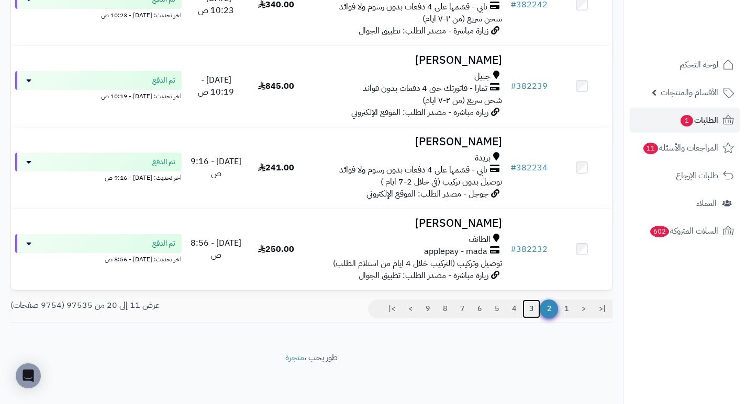
click at [533, 306] on link "3" at bounding box center [531, 309] width 18 height 19
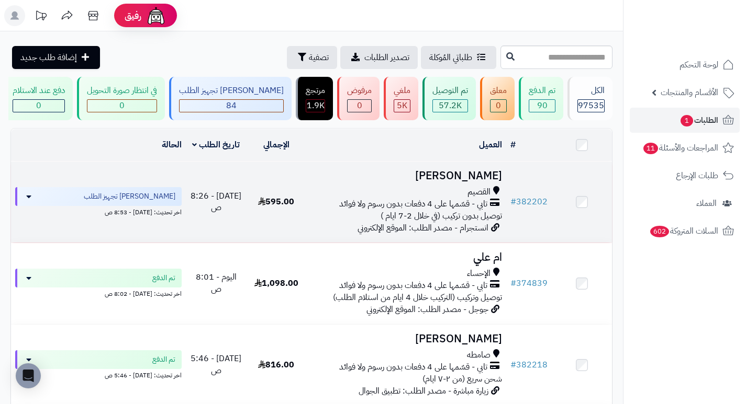
click at [487, 182] on h3 "[PERSON_NAME]" at bounding box center [405, 176] width 191 height 12
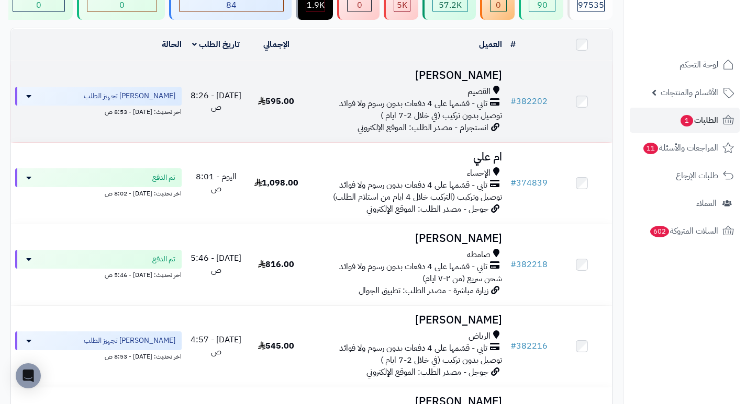
scroll to position [105, 0]
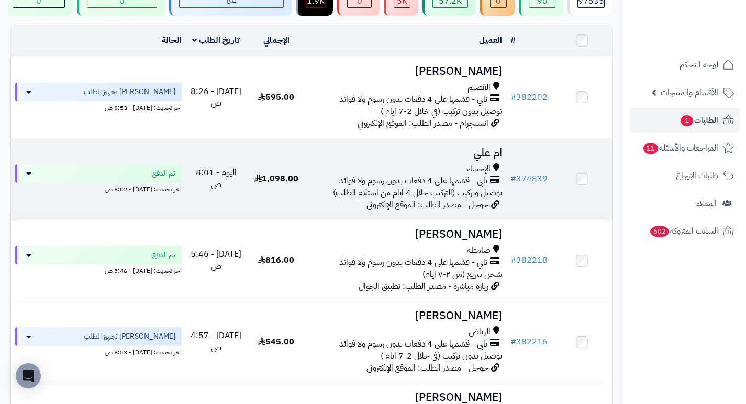
click at [491, 157] on h3 "ام علي" at bounding box center [405, 153] width 191 height 12
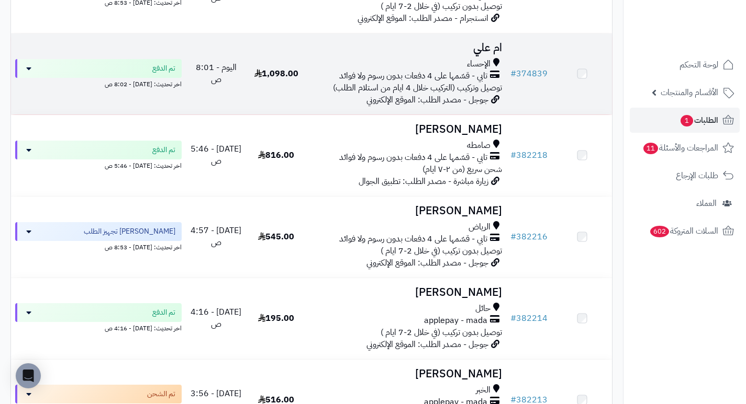
scroll to position [209, 0]
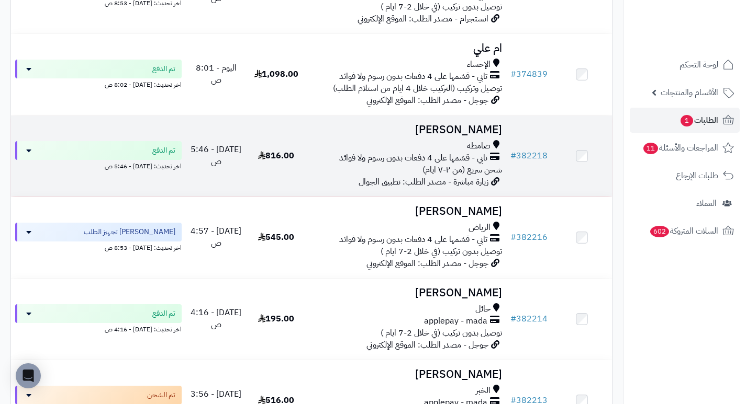
click at [496, 136] on h3 "[PERSON_NAME]" at bounding box center [405, 130] width 191 height 12
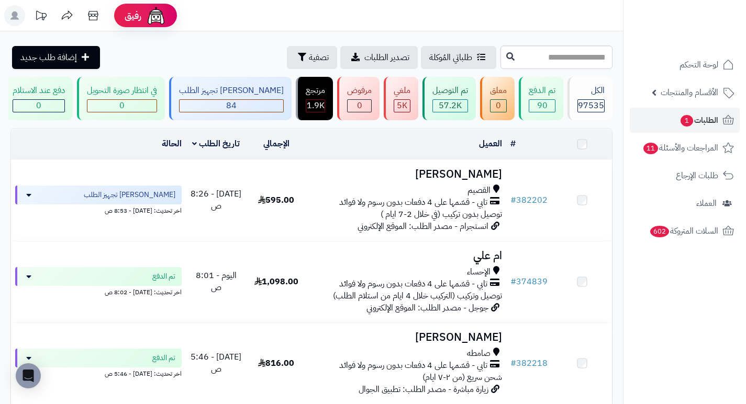
scroll to position [314, 0]
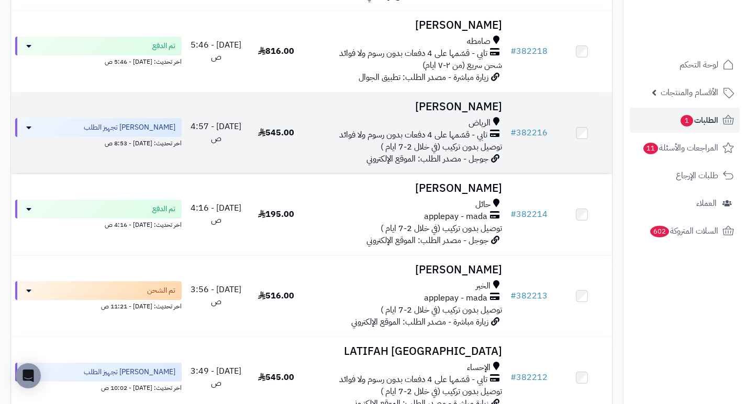
click at [479, 109] on h3 "[PERSON_NAME]" at bounding box center [405, 107] width 191 height 12
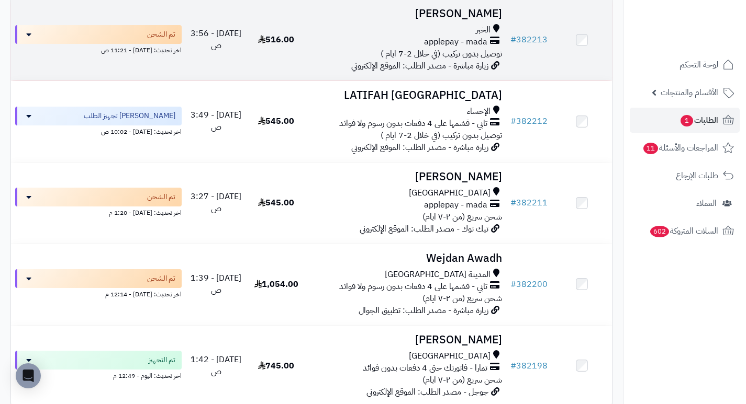
scroll to position [680, 0]
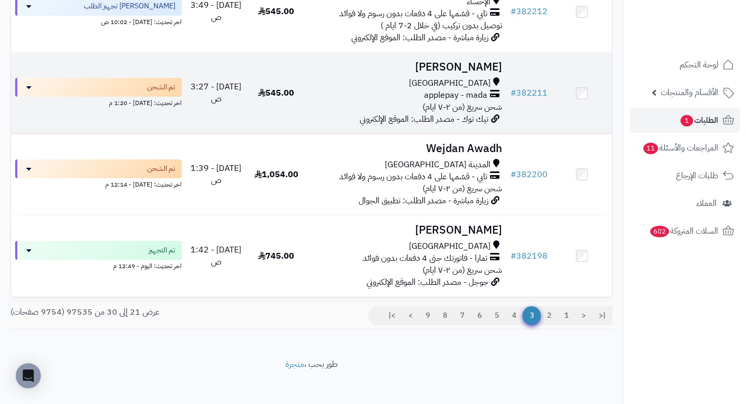
click at [479, 73] on h3 "ماجد القرني" at bounding box center [405, 67] width 191 height 12
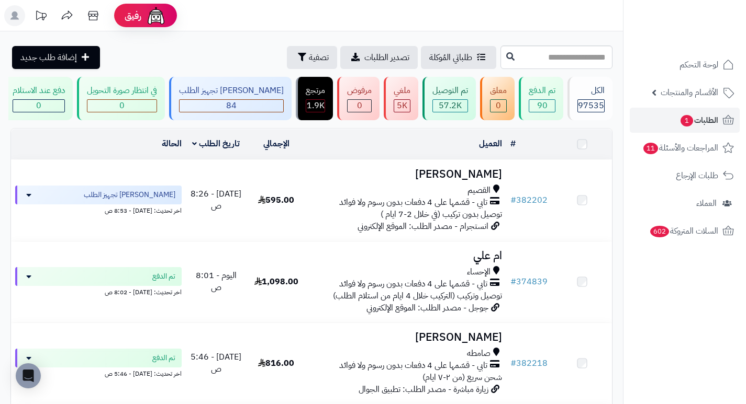
scroll to position [680, 0]
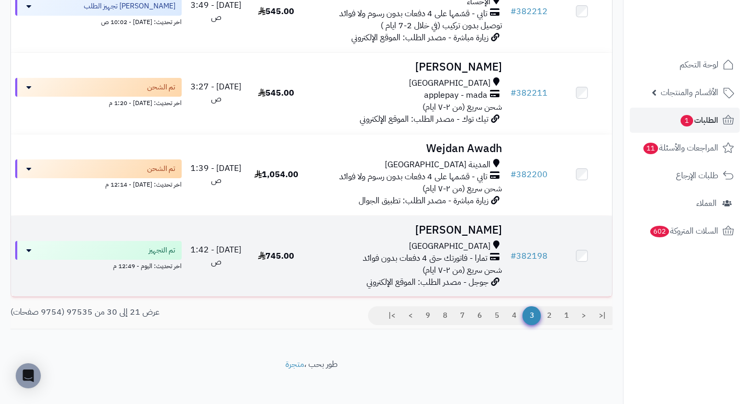
click at [467, 233] on h3 "[PERSON_NAME]" at bounding box center [405, 230] width 191 height 12
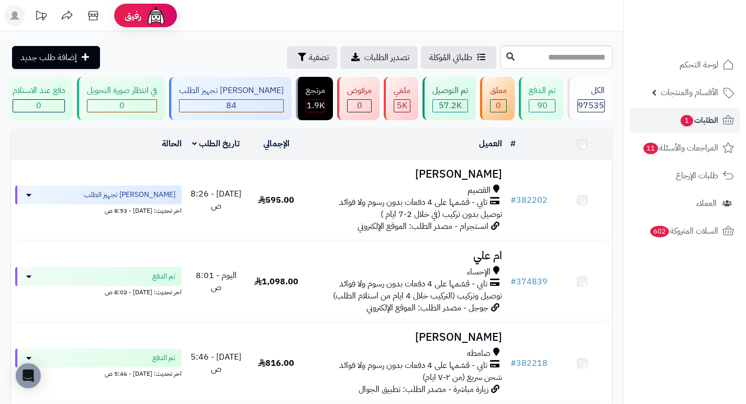
scroll to position [693, 0]
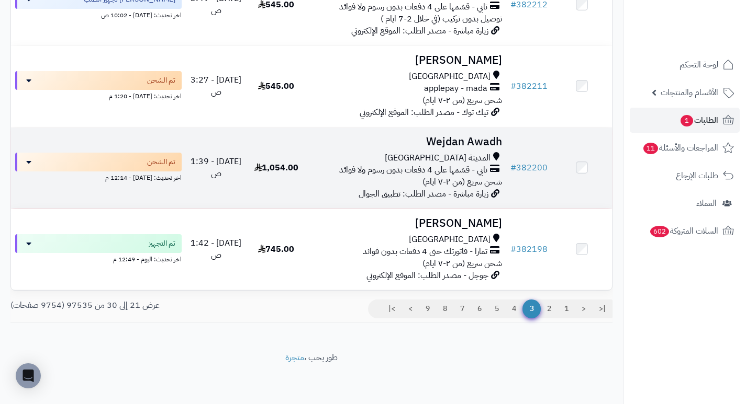
click at [473, 139] on h3 "Wejdan Awadh" at bounding box center [405, 142] width 191 height 12
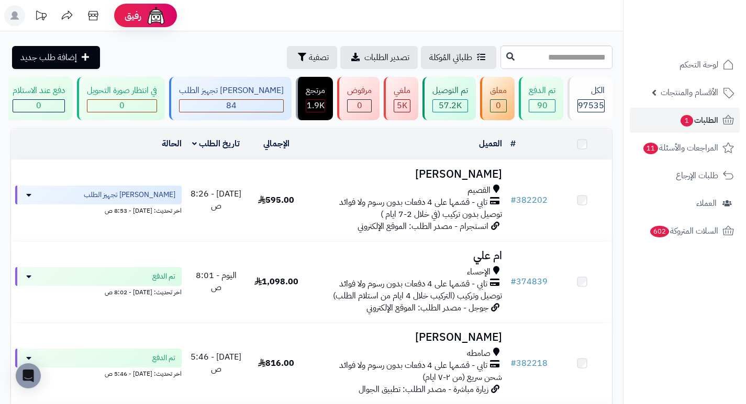
scroll to position [693, 0]
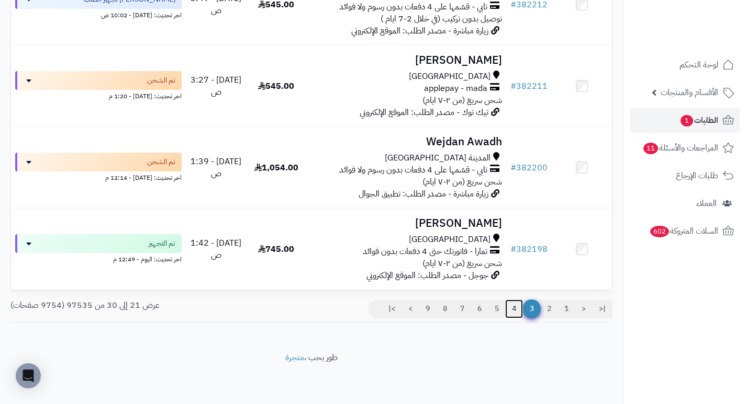
click at [514, 311] on link "4" at bounding box center [514, 309] width 18 height 19
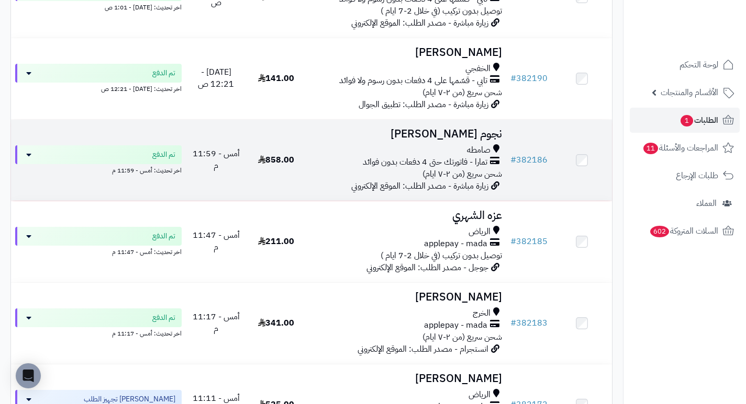
scroll to position [209, 0]
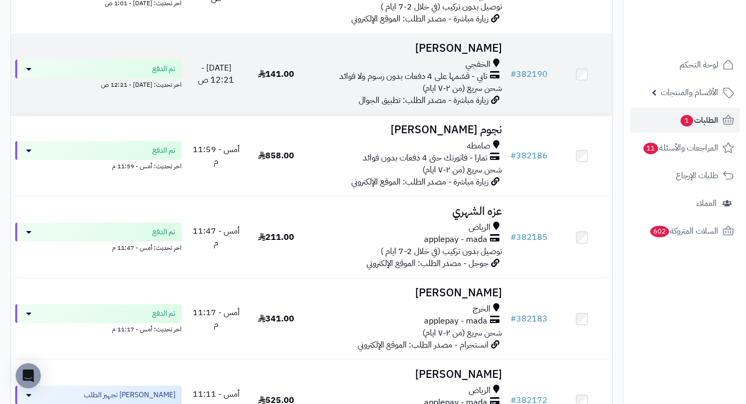
click at [477, 50] on h3 "[PERSON_NAME]" at bounding box center [405, 48] width 191 height 12
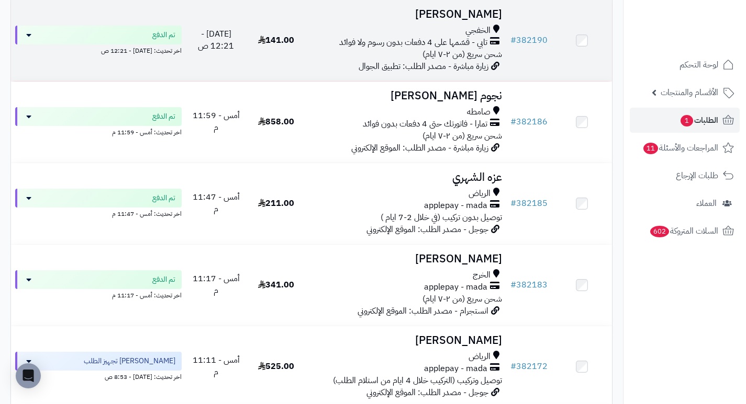
scroll to position [262, 0]
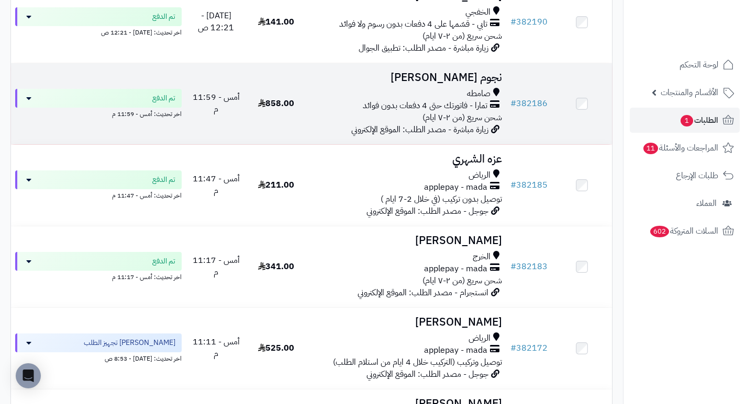
click at [457, 84] on h3 "نجوم [PERSON_NAME]" at bounding box center [405, 78] width 191 height 12
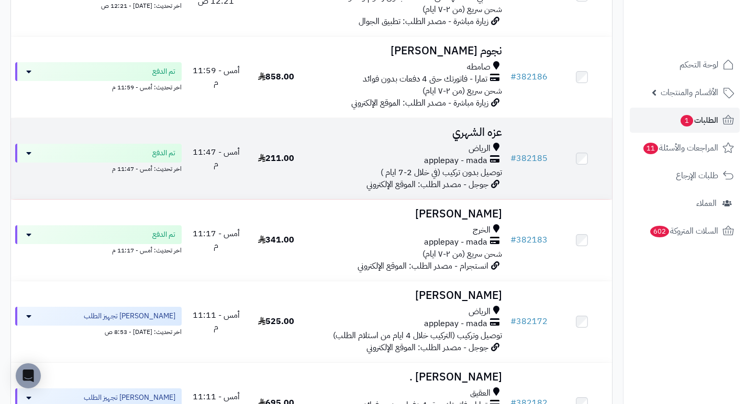
scroll to position [314, 0]
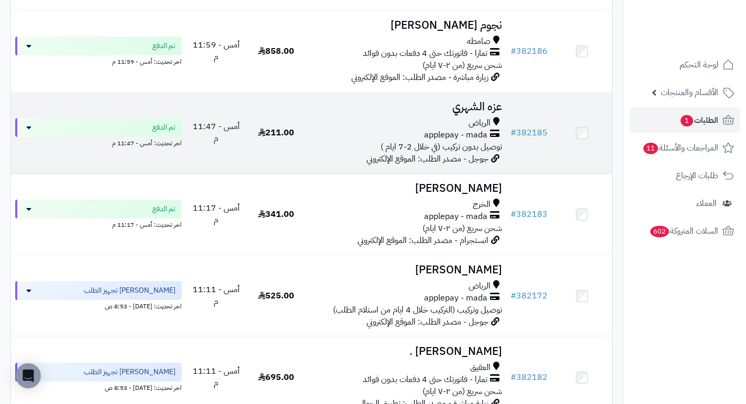
click at [493, 110] on h3 "عزه الشهري" at bounding box center [405, 107] width 191 height 12
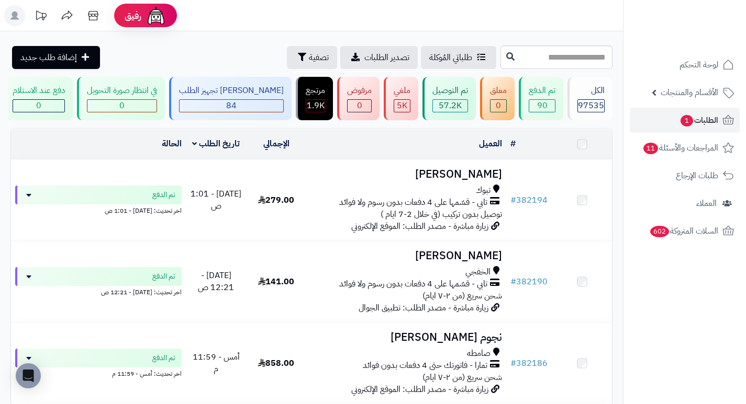
scroll to position [314, 0]
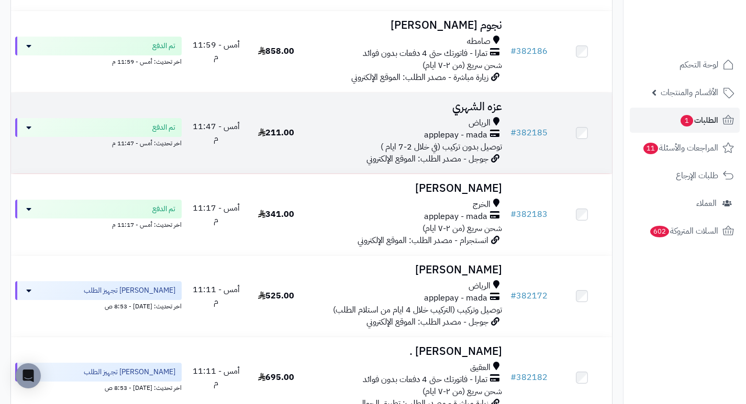
click at [461, 107] on h3 "عزه الشهري" at bounding box center [405, 107] width 191 height 12
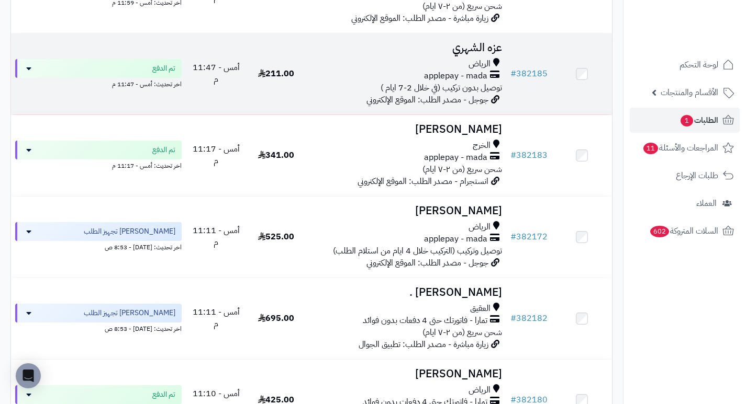
scroll to position [419, 0]
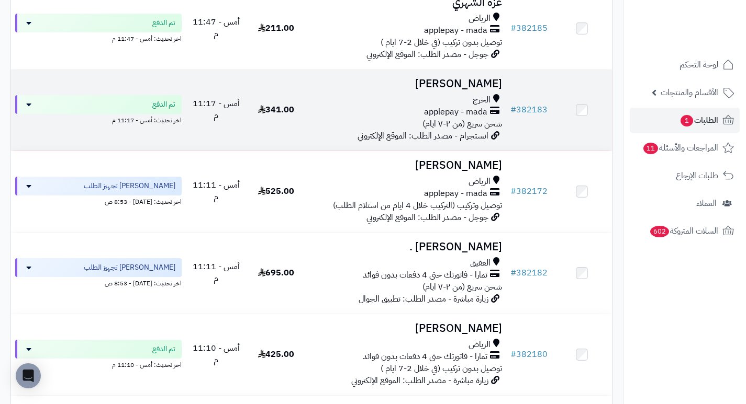
click at [496, 88] on h3 "غاليه المطيري" at bounding box center [405, 84] width 191 height 12
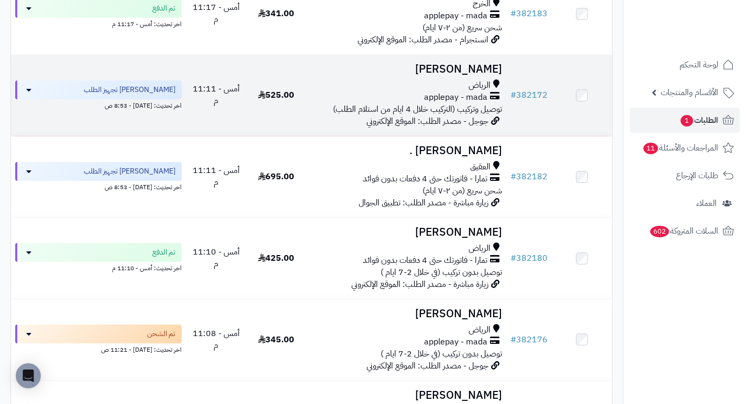
scroll to position [523, 0]
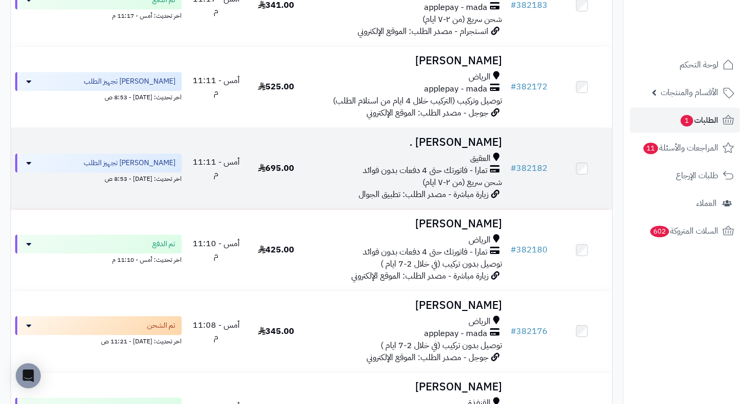
click at [498, 140] on td "شريفه . العقيق تمارا - فاتورتك حتى 4 دفعات بدون فوائد شحن سريع (من ٢-٧ ايام) زي…" at bounding box center [406, 168] width 200 height 81
click at [493, 145] on h3 "[PERSON_NAME] ." at bounding box center [405, 143] width 191 height 12
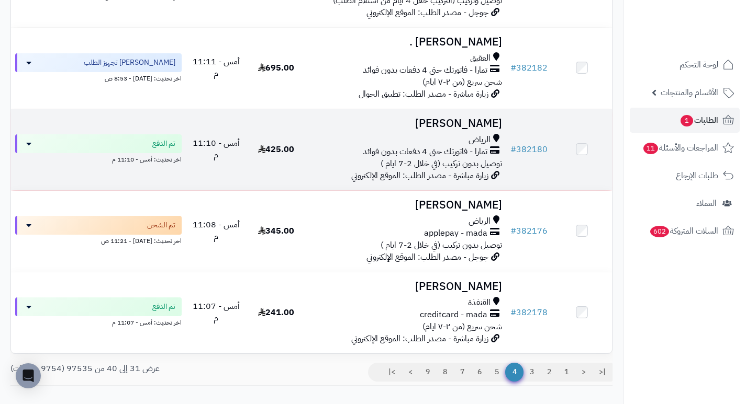
scroll to position [628, 0]
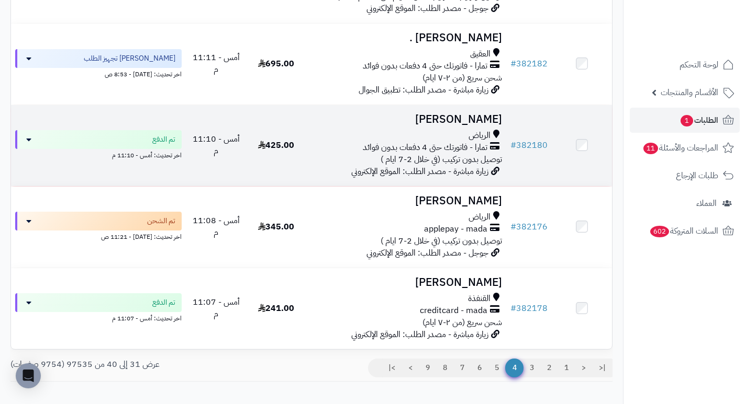
click at [488, 122] on h3 "[PERSON_NAME]" at bounding box center [405, 120] width 191 height 12
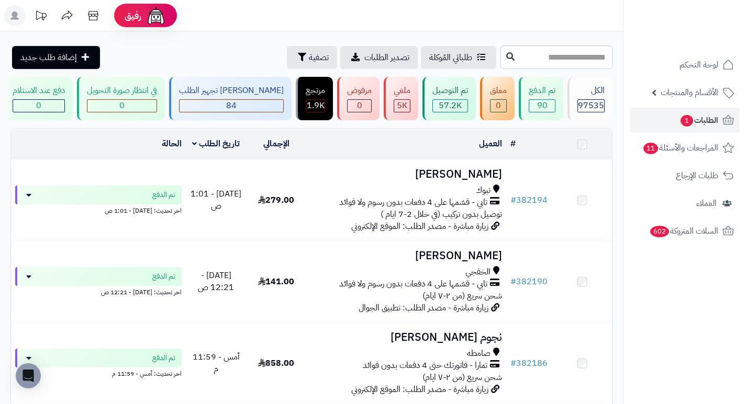
scroll to position [693, 0]
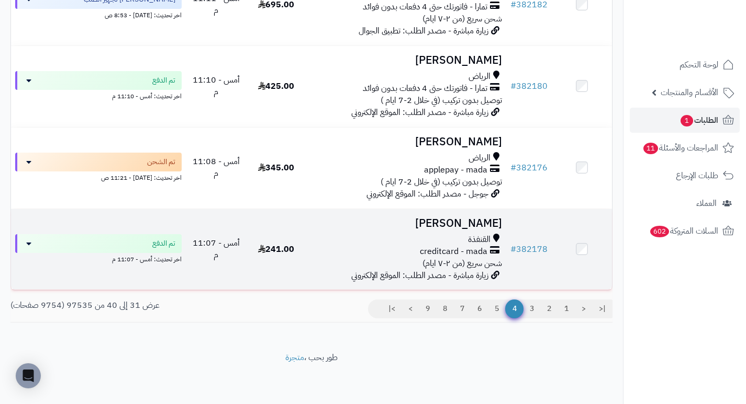
click at [470, 224] on h3 "إبراهيم البركاتي" at bounding box center [405, 224] width 191 height 12
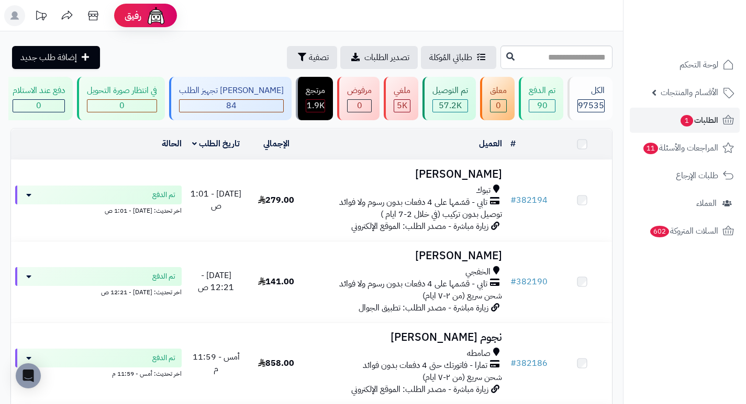
scroll to position [693, 0]
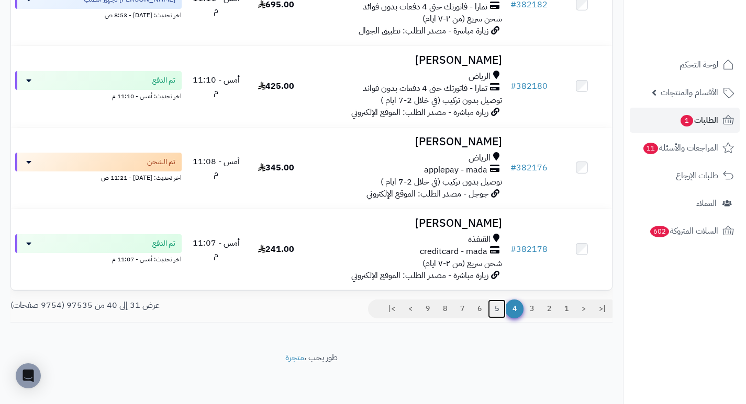
click at [497, 310] on link "5" at bounding box center [497, 309] width 18 height 19
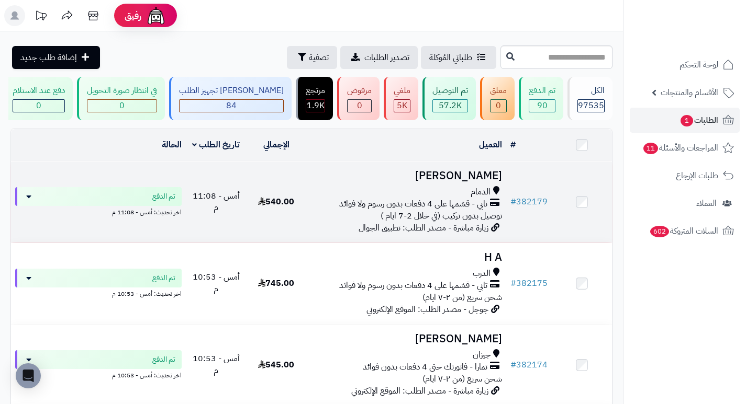
click at [494, 174] on h3 "[PERSON_NAME]" at bounding box center [405, 176] width 191 height 12
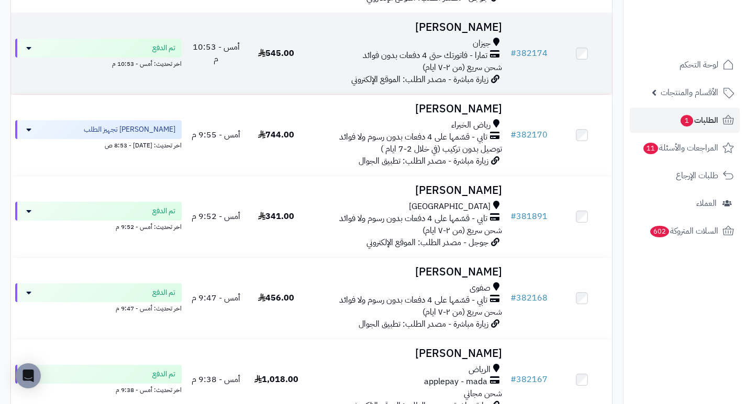
scroll to position [314, 0]
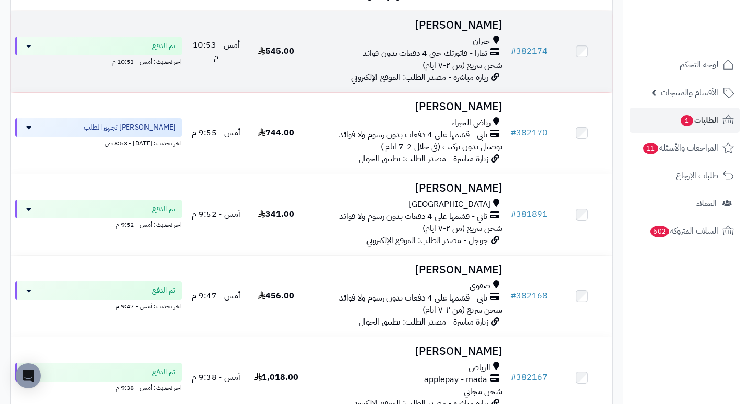
click at [475, 31] on h3 "[PERSON_NAME]" at bounding box center [405, 25] width 191 height 12
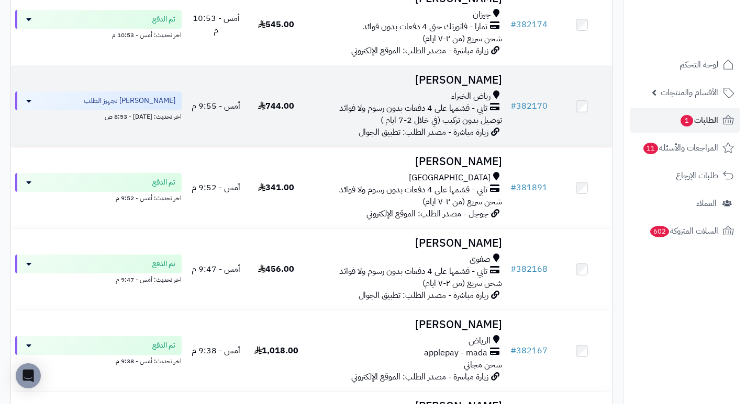
scroll to position [366, 0]
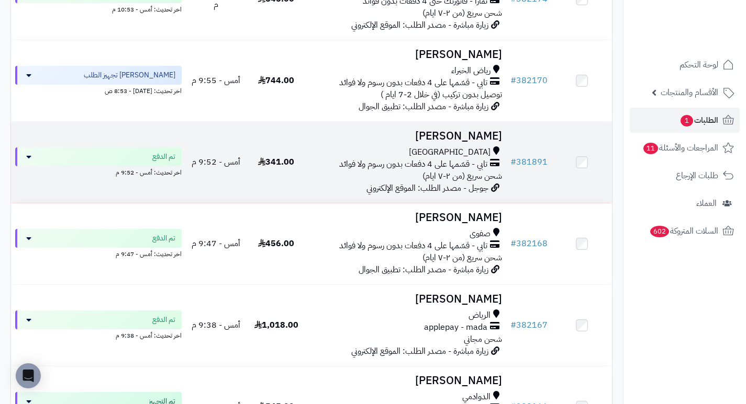
click at [480, 142] on h3 "Abeer Helal" at bounding box center [405, 136] width 191 height 12
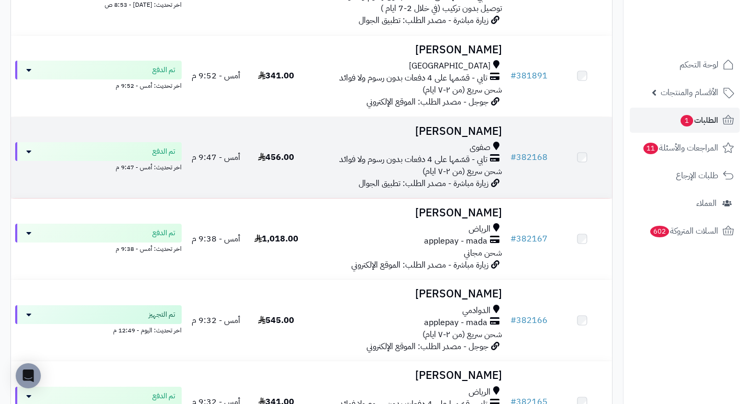
scroll to position [471, 0]
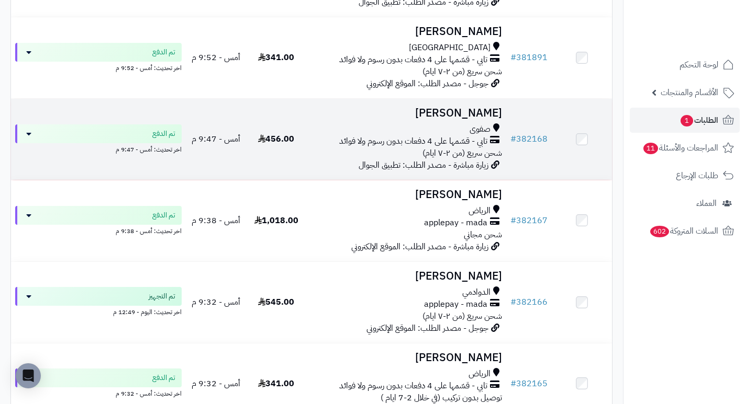
click at [496, 115] on h3 "[PERSON_NAME]" at bounding box center [405, 113] width 191 height 12
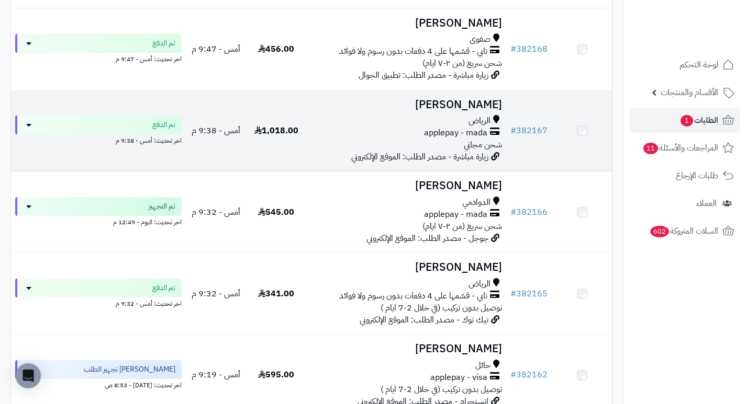
scroll to position [575, 0]
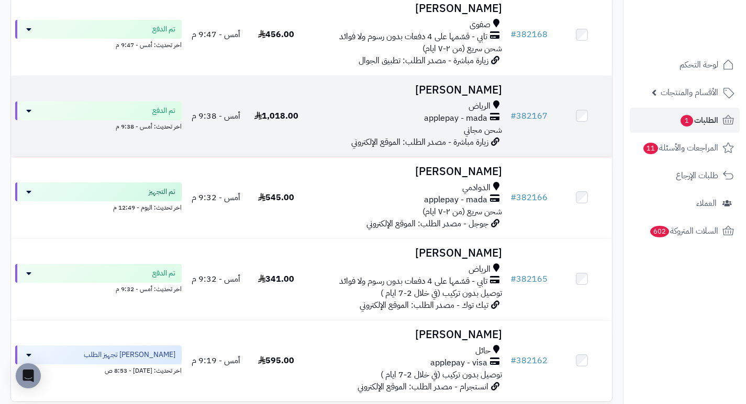
click at [454, 94] on h3 "[PERSON_NAME]" at bounding box center [405, 90] width 191 height 12
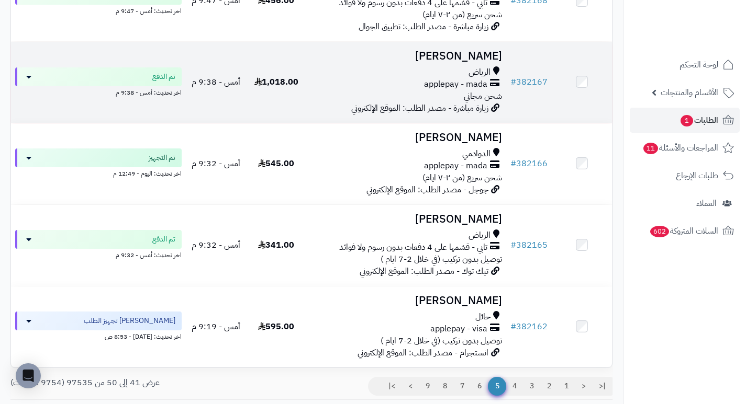
scroll to position [628, 0]
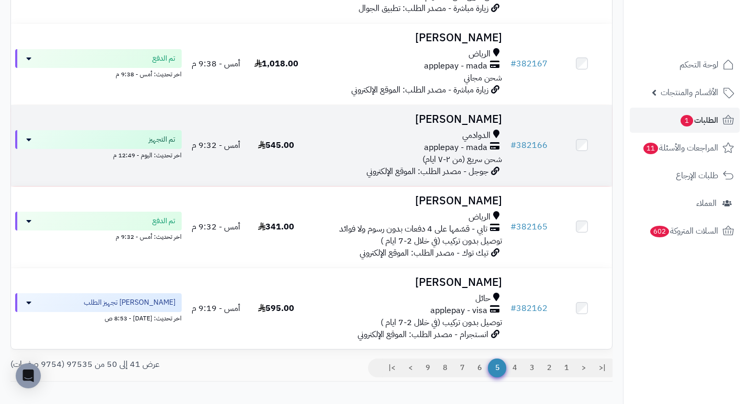
click at [487, 123] on h3 "[PERSON_NAME]" at bounding box center [405, 120] width 191 height 12
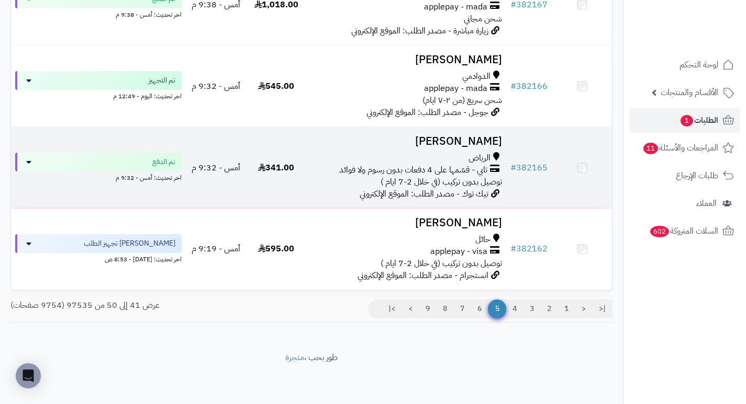
scroll to position [693, 0]
click at [496, 144] on h3 "[PERSON_NAME]" at bounding box center [405, 142] width 191 height 12
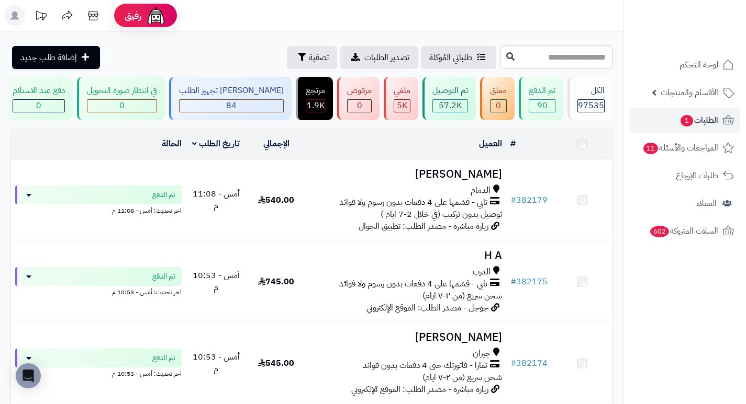
scroll to position [693, 0]
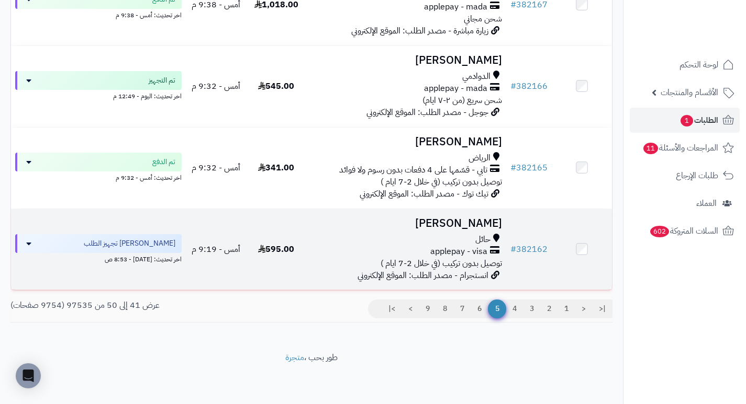
click at [486, 221] on h3 "عمار كريم" at bounding box center [405, 224] width 191 height 12
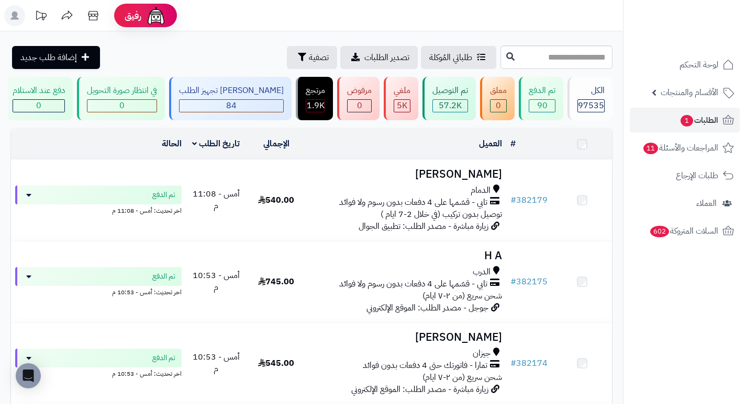
scroll to position [693, 0]
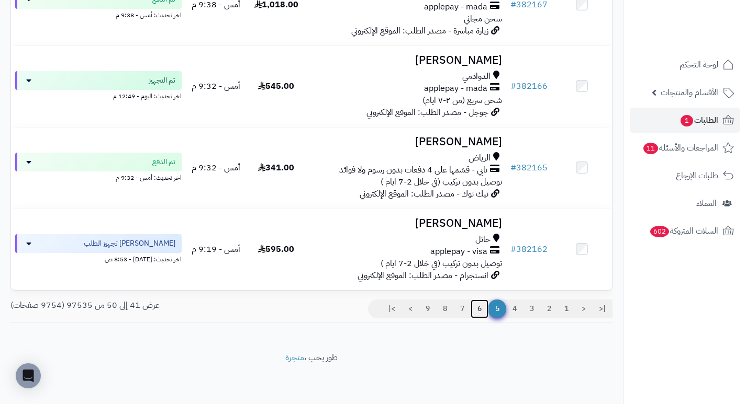
click at [480, 309] on link "6" at bounding box center [479, 309] width 18 height 19
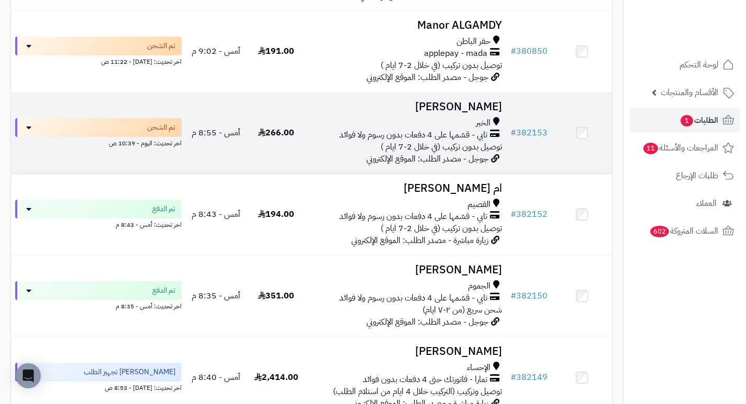
scroll to position [366, 0]
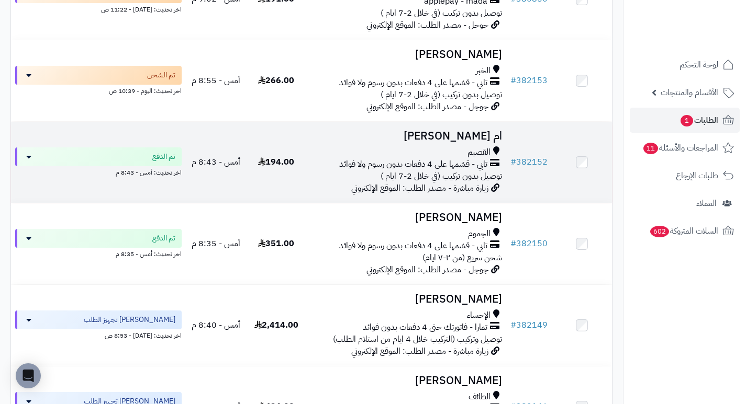
click at [477, 142] on h3 "ام [PERSON_NAME]" at bounding box center [405, 136] width 191 height 12
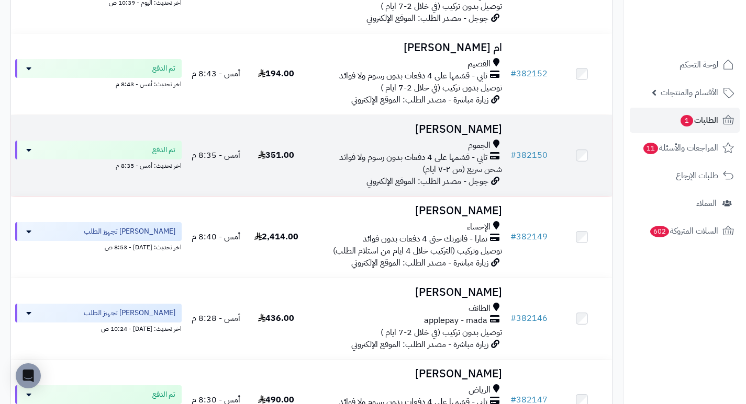
scroll to position [523, 0]
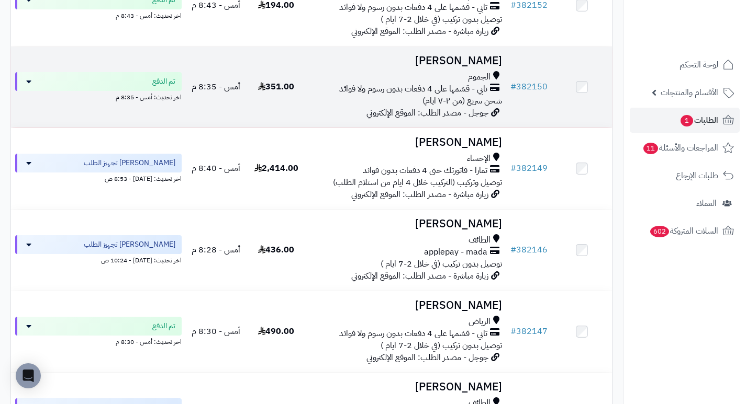
click at [473, 64] on h3 "عبدالمحسن ا" at bounding box center [405, 61] width 191 height 12
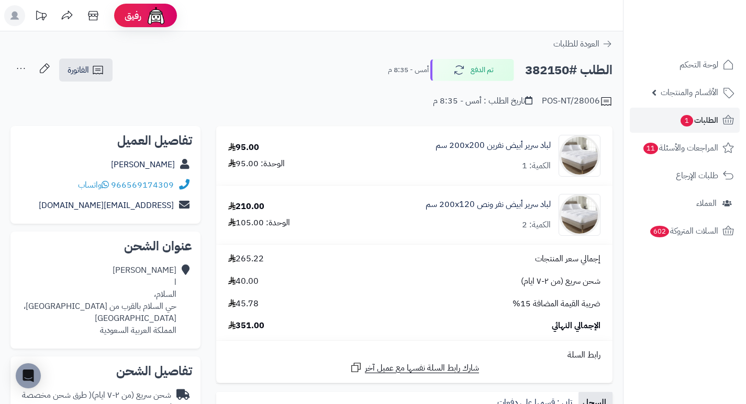
drag, startPoint x: 341, startPoint y: 86, endPoint x: 322, endPoint y: 70, distance: 24.5
click at [322, 70] on div "الطلب #382150 تم الدفع أمس - 8:35 م الفاتورة طباعة الفاتورة إرسال الفاتورة إلى …" at bounding box center [311, 70] width 602 height 25
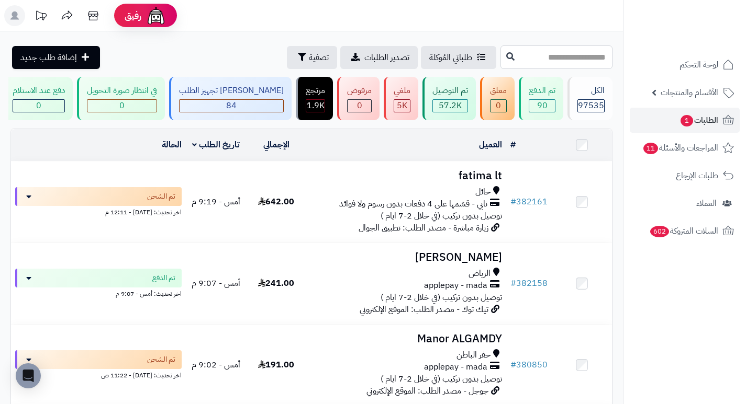
click at [588, 57] on input "text" at bounding box center [556, 58] width 112 height 24
click at [309, 53] on span "تصفية" at bounding box center [319, 57] width 20 height 13
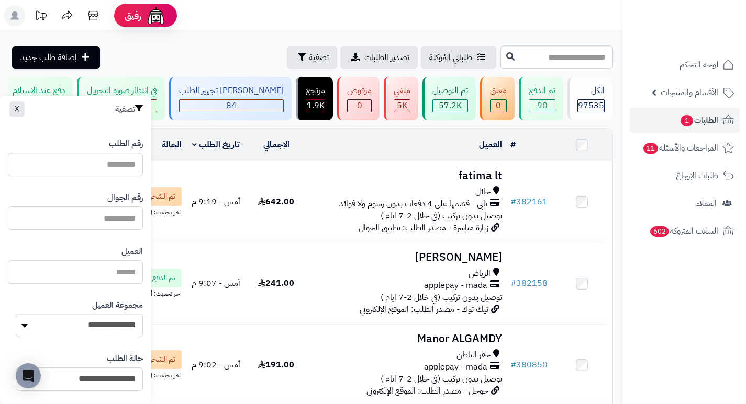
click at [119, 224] on input "text" at bounding box center [75, 219] width 135 height 24
type input "*********"
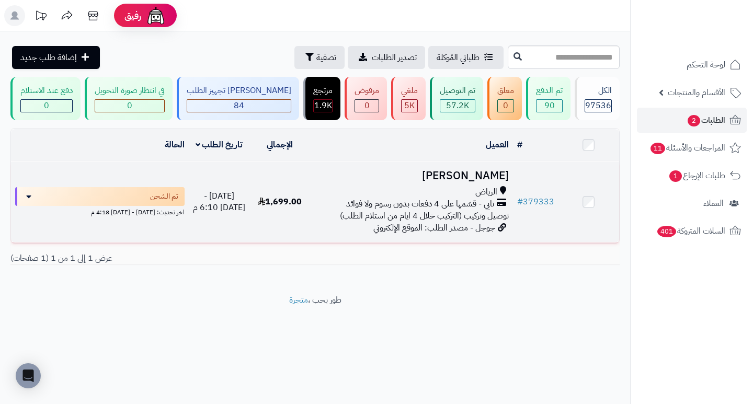
click at [488, 182] on h3 "نوره محمد عبدالله" at bounding box center [411, 176] width 194 height 12
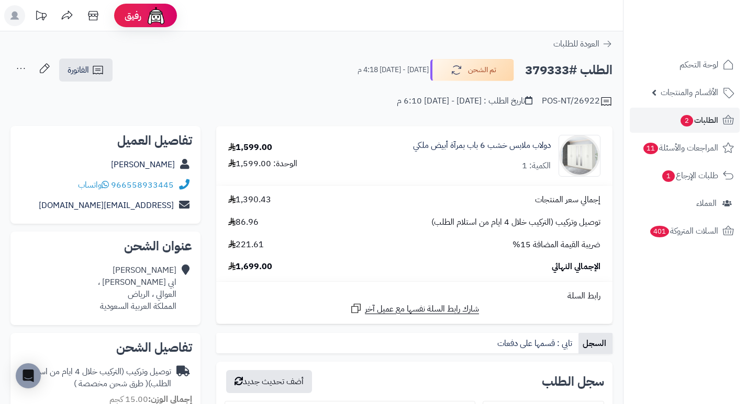
click at [546, 66] on h2 "الطلب #379333" at bounding box center [568, 70] width 87 height 21
copy h2 "379333"
click at [328, 97] on div "POS-NT/26922 تاريخ الطلب : الخميس - ٢٥ سبتمبر ٢٠٢٥ - 6:10 م" at bounding box center [311, 95] width 602 height 25
click at [342, 104] on div "POS-NT/26922 تاريخ الطلب : الخميس - ٢٥ سبتمبر ٢٠٢٥ - 6:10 م" at bounding box center [311, 95] width 602 height 25
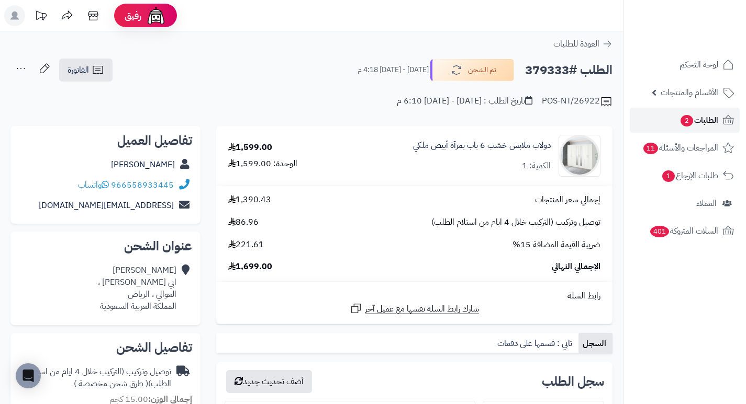
click at [710, 124] on span "الطلبات 2" at bounding box center [698, 120] width 39 height 15
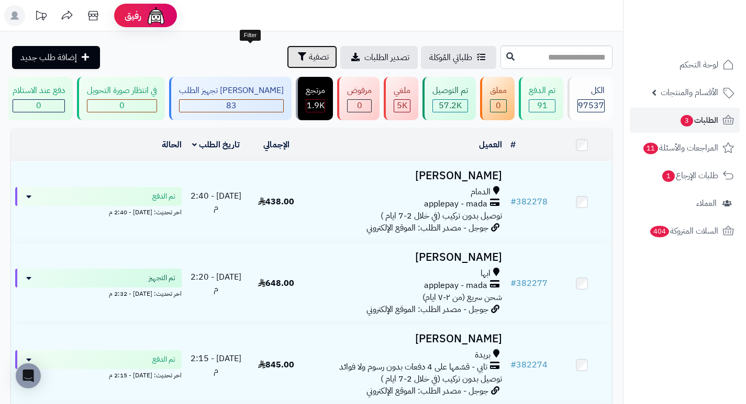
click at [309, 59] on span "تصفية" at bounding box center [319, 57] width 20 height 13
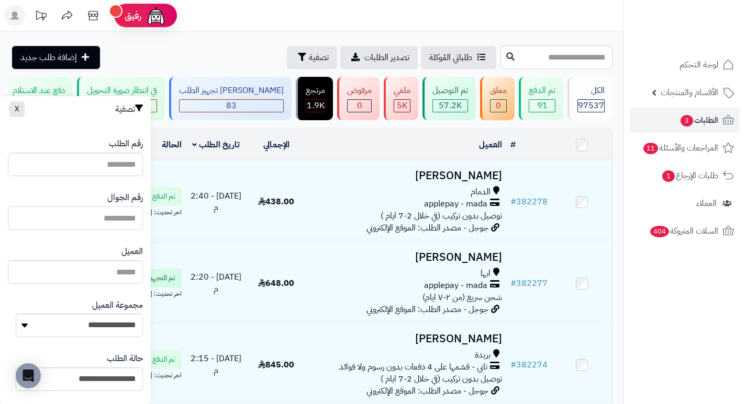
paste input "*********"
type input "*********"
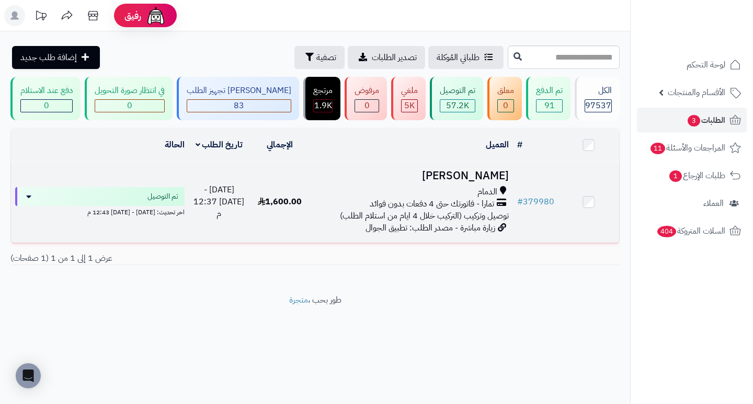
click at [494, 182] on h3 "[PERSON_NAME]" at bounding box center [411, 176] width 194 height 12
click at [478, 182] on h3 "ابراهيم عبدالعزيز" at bounding box center [411, 176] width 194 height 12
click at [479, 182] on h3 "ابراهيم عبدالعزيز" at bounding box center [411, 176] width 194 height 12
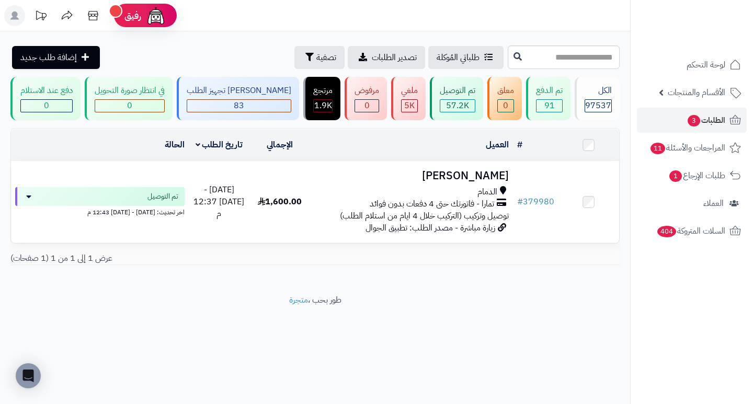
click at [482, 263] on div "عرض 1 إلى 1 من 1 (1 صفحات)" at bounding box center [315, 259] width 625 height 12
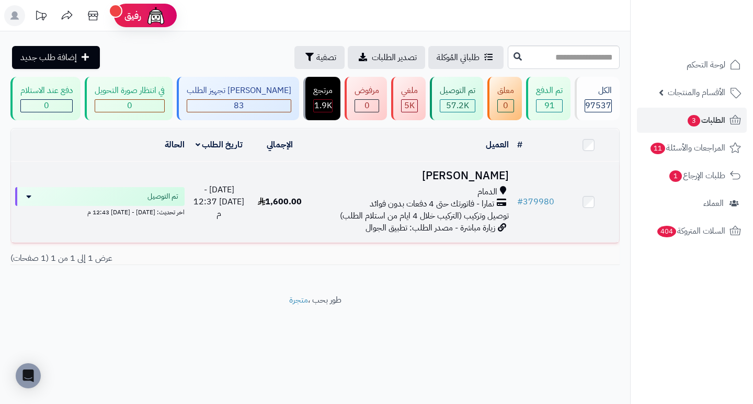
click at [492, 174] on h3 "ابراهيم عبدالعزيز" at bounding box center [411, 176] width 194 height 12
click at [492, 178] on h3 "ابراهيم عبدالعزيز" at bounding box center [411, 176] width 194 height 12
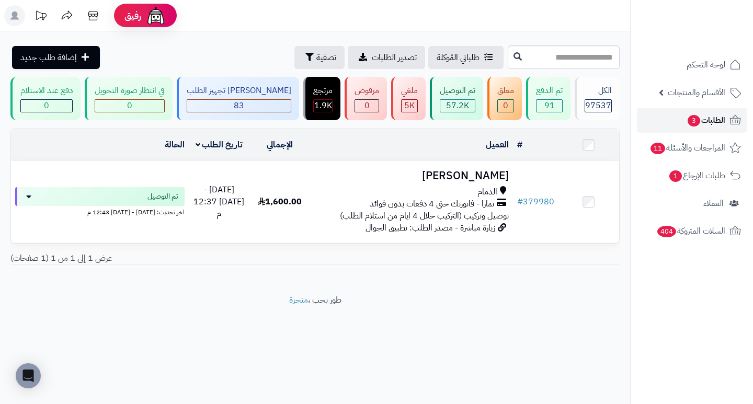
click at [725, 125] on span "الطلبات 3" at bounding box center [706, 120] width 39 height 15
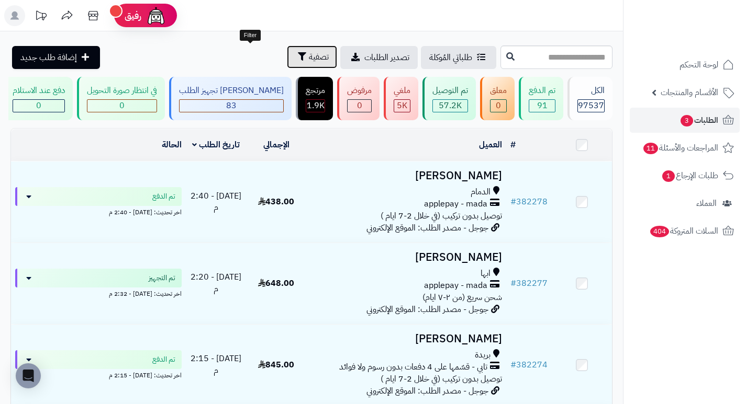
click at [309, 58] on span "تصفية" at bounding box center [319, 57] width 20 height 13
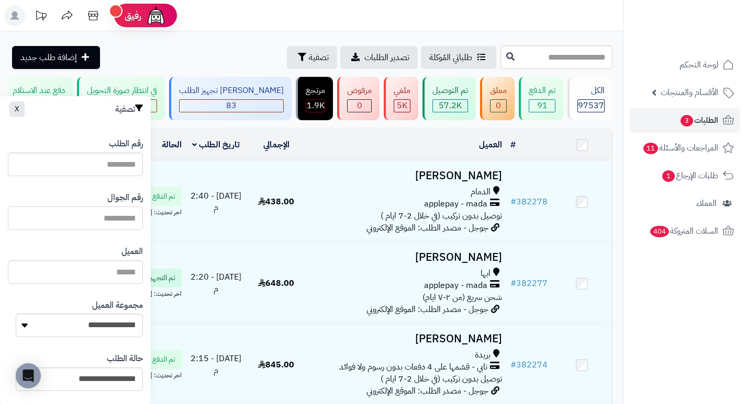
paste input "*********"
type input "*********"
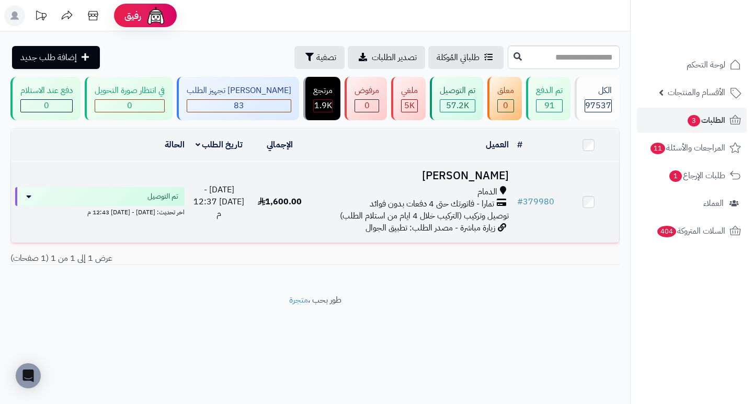
click at [448, 180] on h3 "[PERSON_NAME]" at bounding box center [411, 176] width 194 height 12
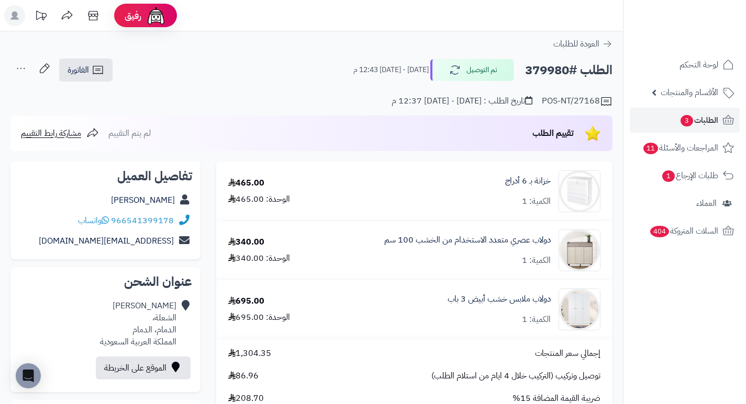
click at [545, 67] on h2 "الطلب #379980" at bounding box center [568, 70] width 87 height 21
copy h2 "379980"
click at [670, 123] on link "الطلبات 3" at bounding box center [684, 120] width 110 height 25
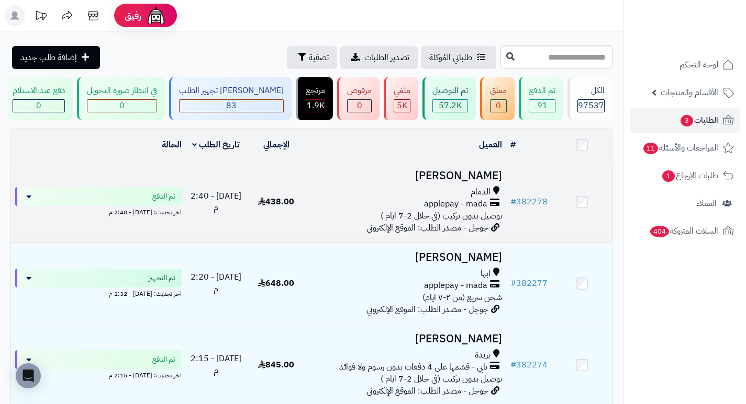
click at [479, 174] on h3 "ghada alghamdi" at bounding box center [405, 176] width 191 height 12
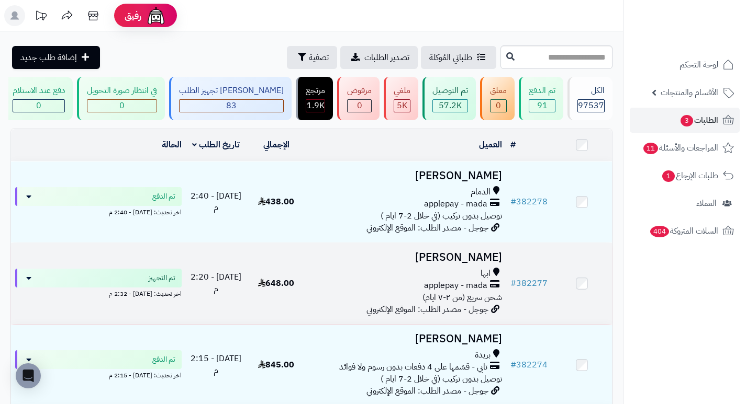
click at [473, 264] on h3 "[PERSON_NAME]" at bounding box center [405, 258] width 191 height 12
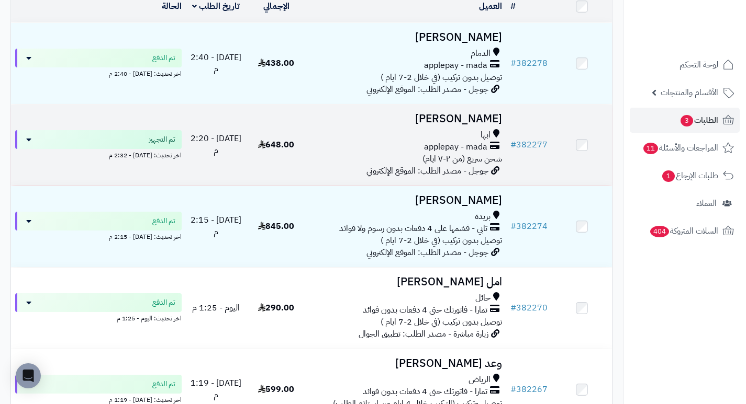
scroll to position [157, 0]
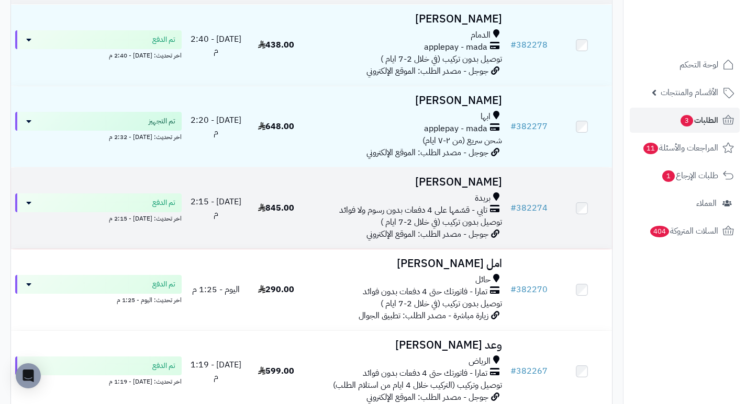
click at [498, 188] on h3 "[PERSON_NAME]" at bounding box center [405, 182] width 191 height 12
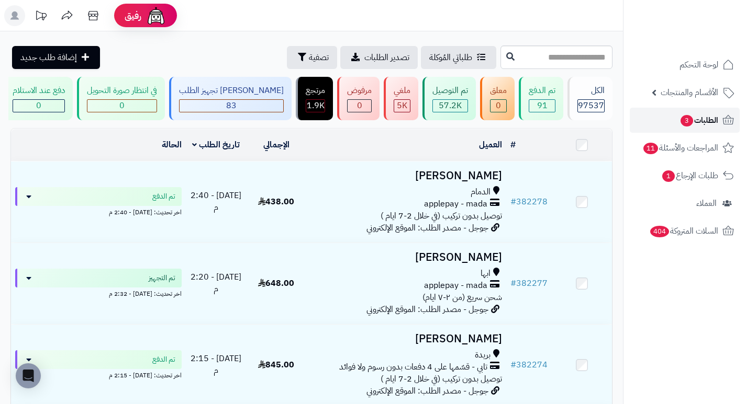
click at [702, 122] on span "الطلبات 3" at bounding box center [698, 120] width 39 height 15
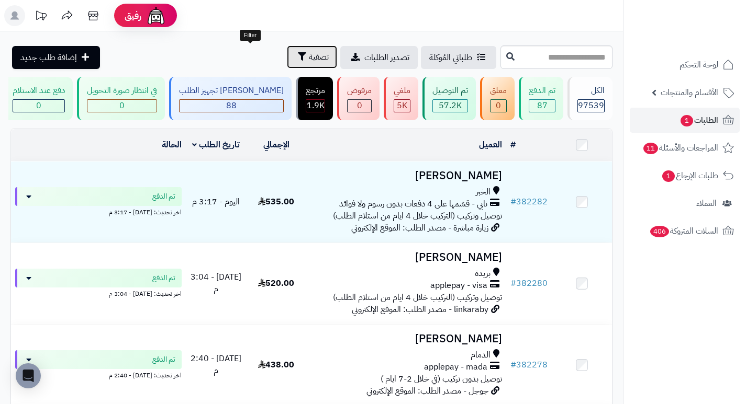
click at [287, 48] on button "تصفية" at bounding box center [312, 57] width 50 height 23
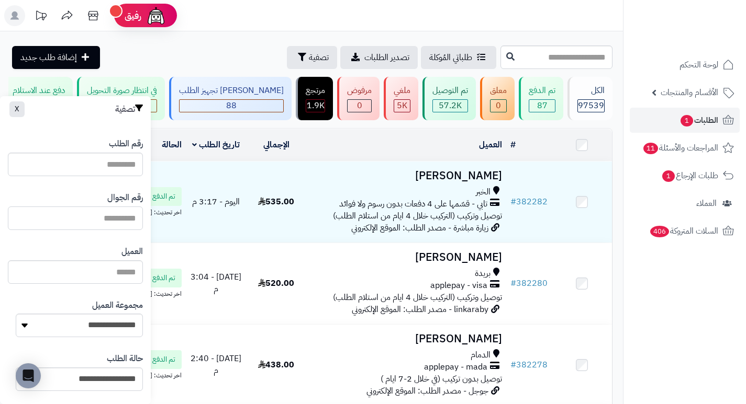
paste input "*********"
type input "*********"
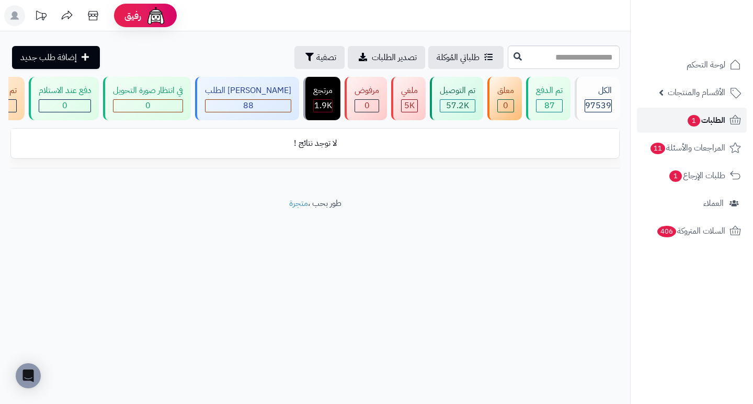
click at [716, 119] on span "الطلبات 1" at bounding box center [706, 120] width 39 height 15
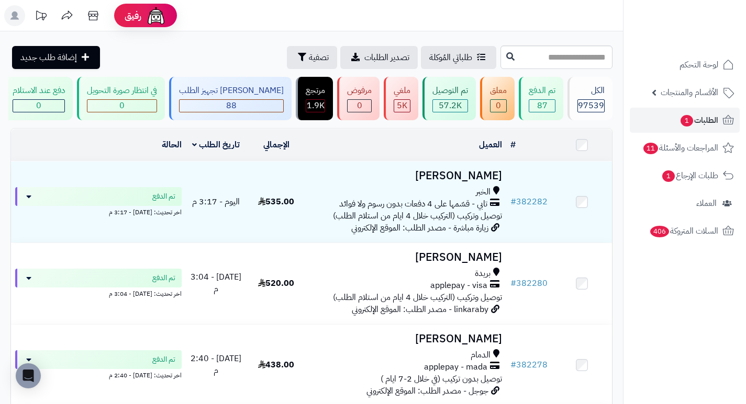
click at [365, 18] on header "رفيق ! الطلبات معالجة مكتمل إرجاع المنتجات العملاء المتواجدون الان 233458 عملاء…" at bounding box center [373, 15] width 746 height 31
